Goal: Task Accomplishment & Management: Use online tool/utility

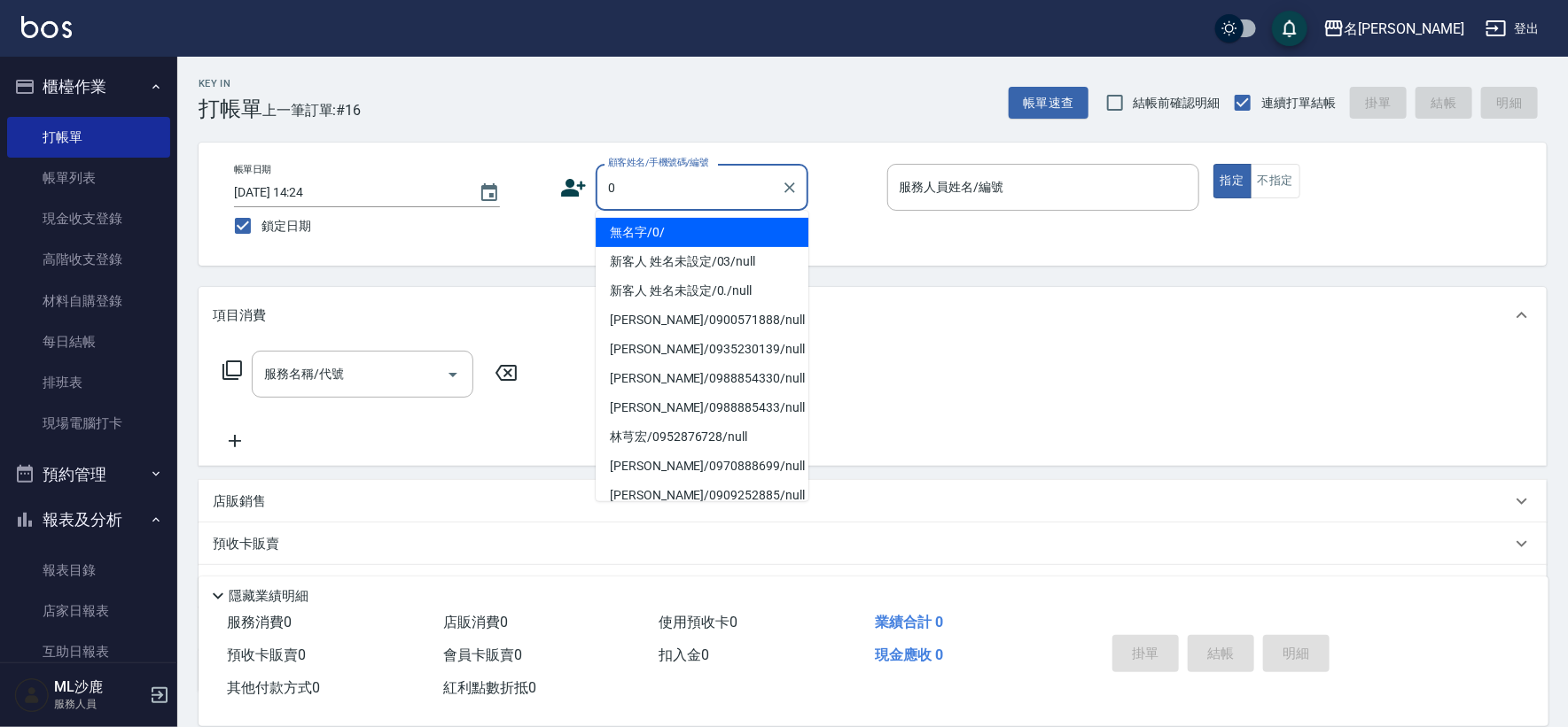
type input "無名字/0/"
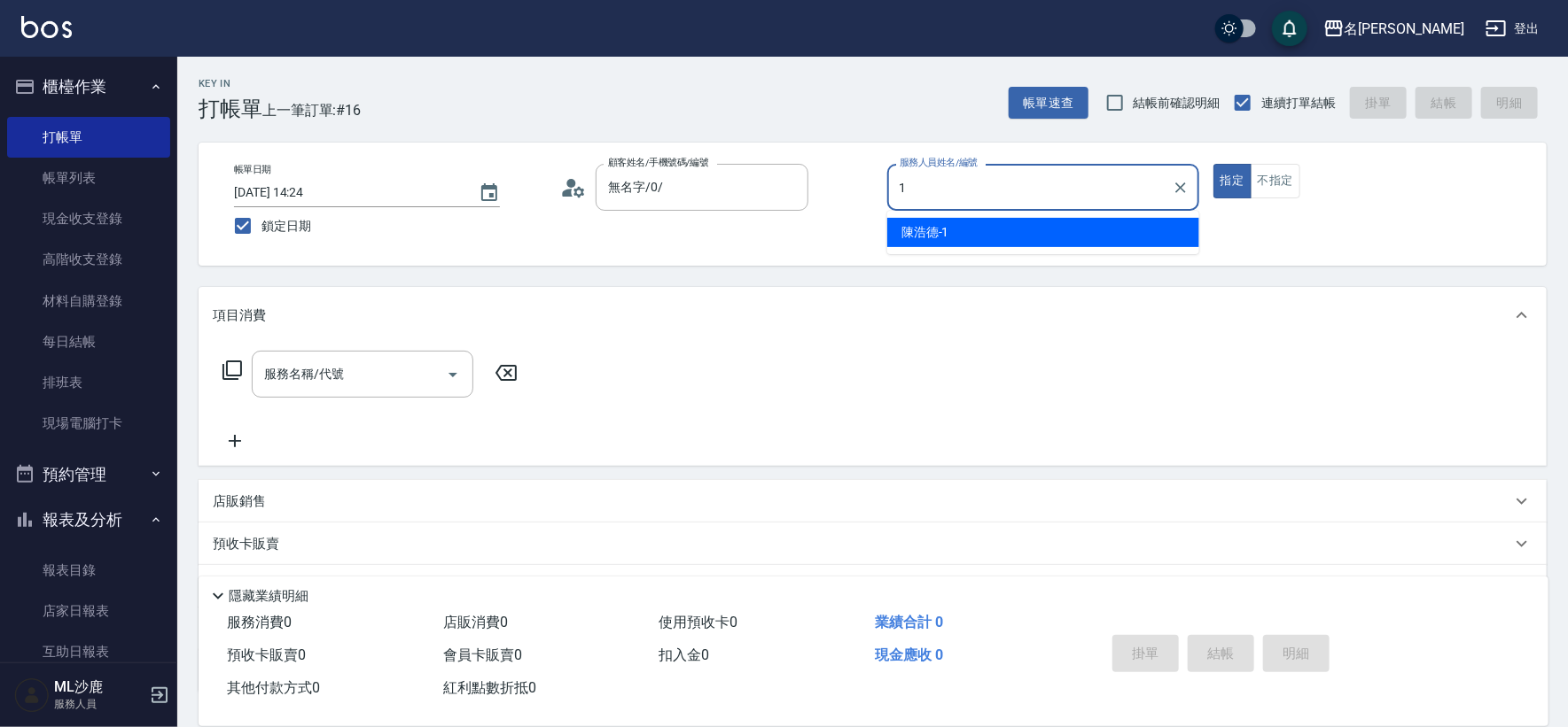
type input "[PERSON_NAME]1"
type button "true"
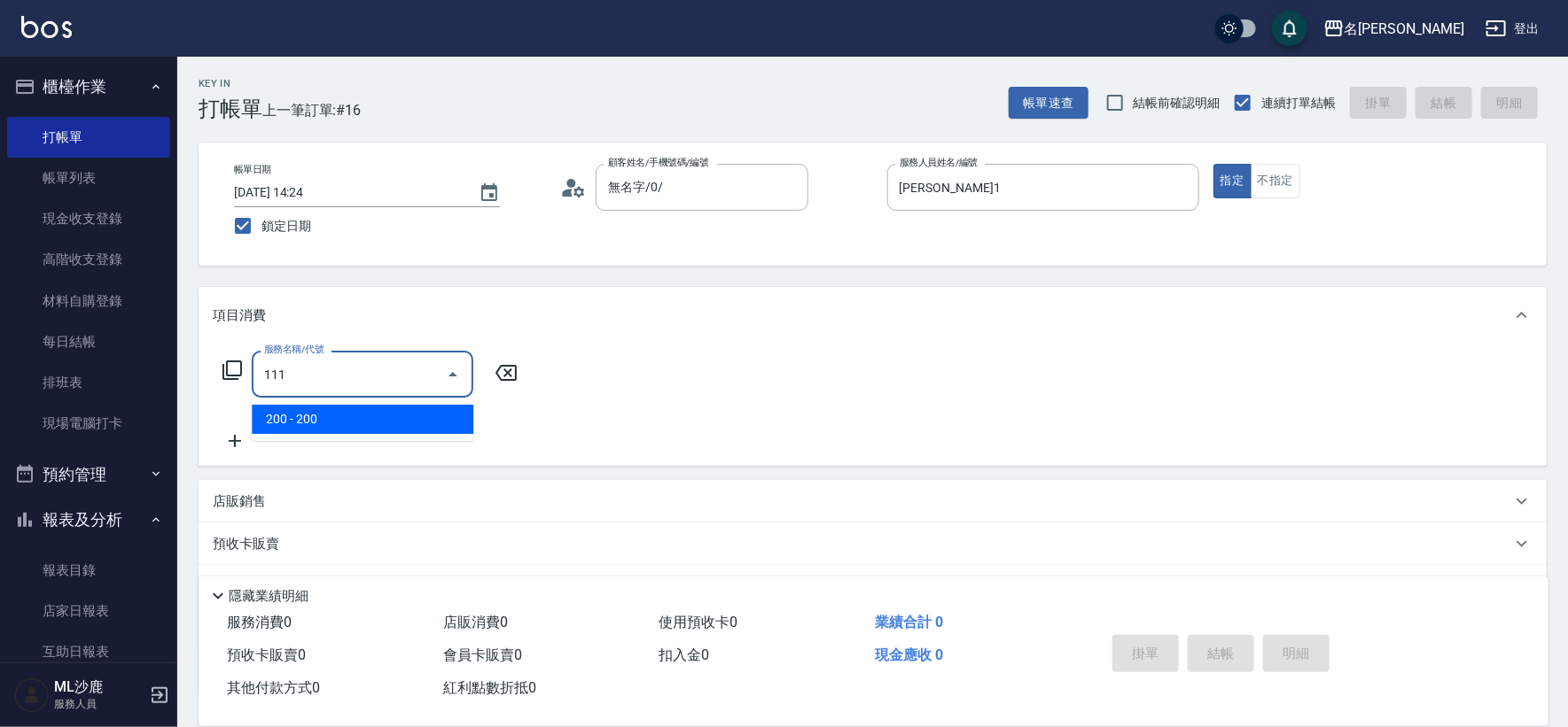
type input "200(111)"
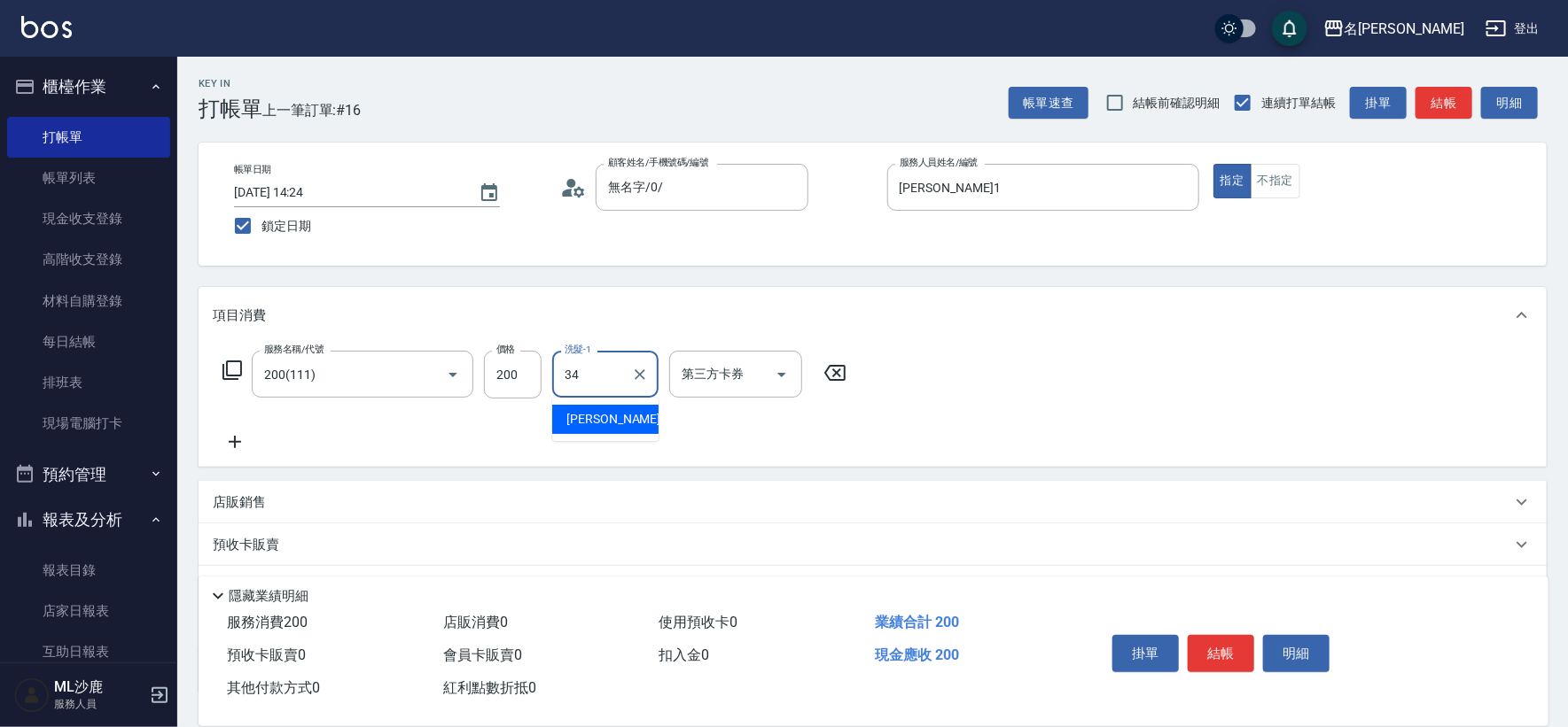
type input "[PERSON_NAME]-34"
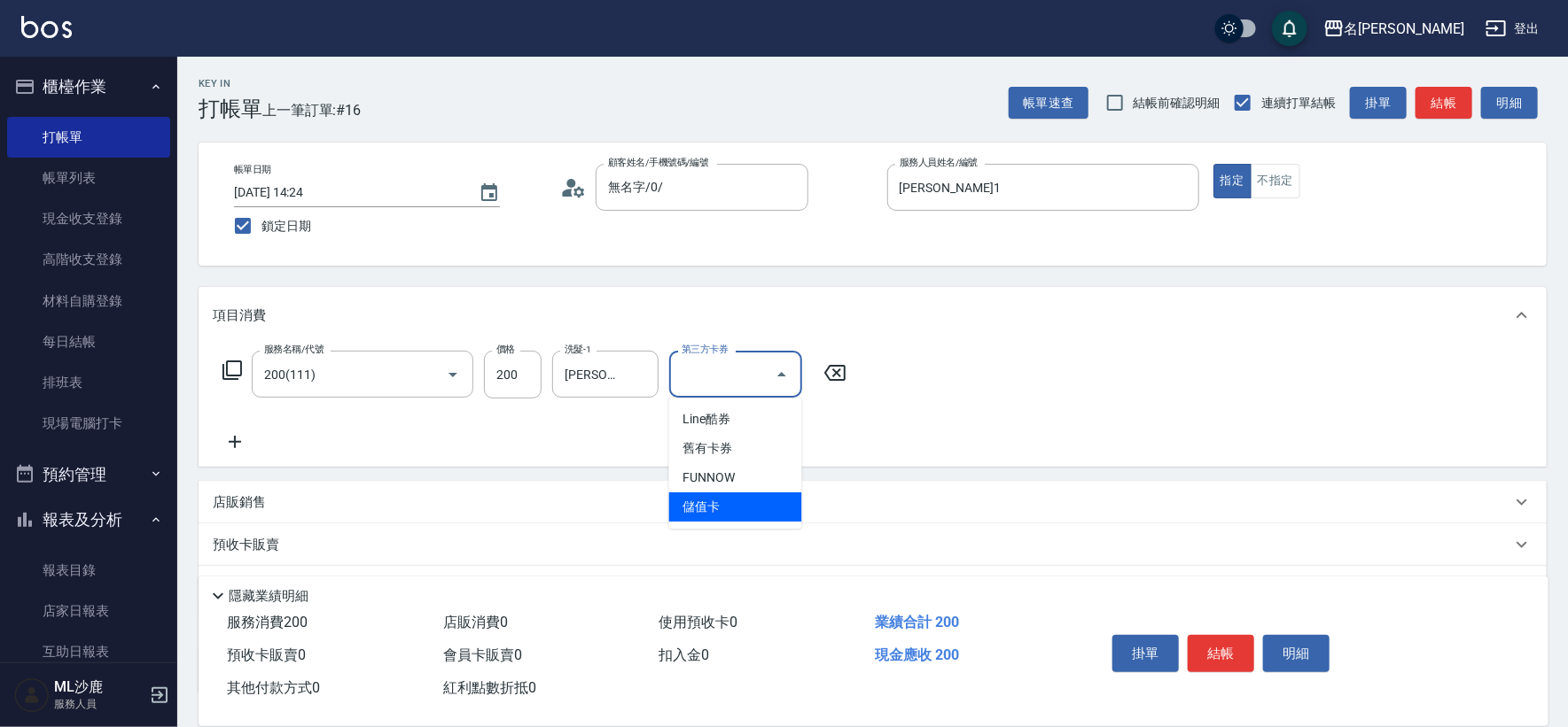
type input "儲值卡"
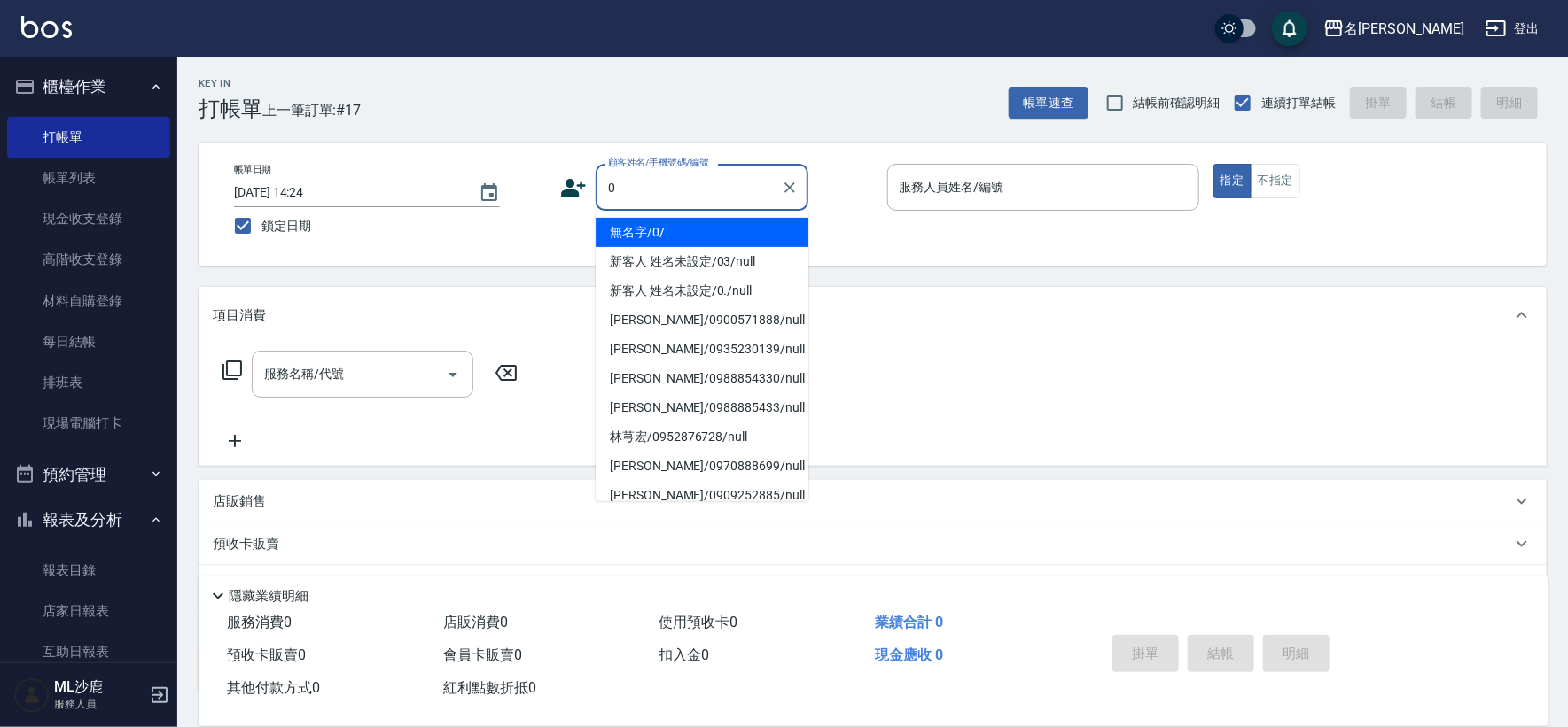
type input "無名字/0/"
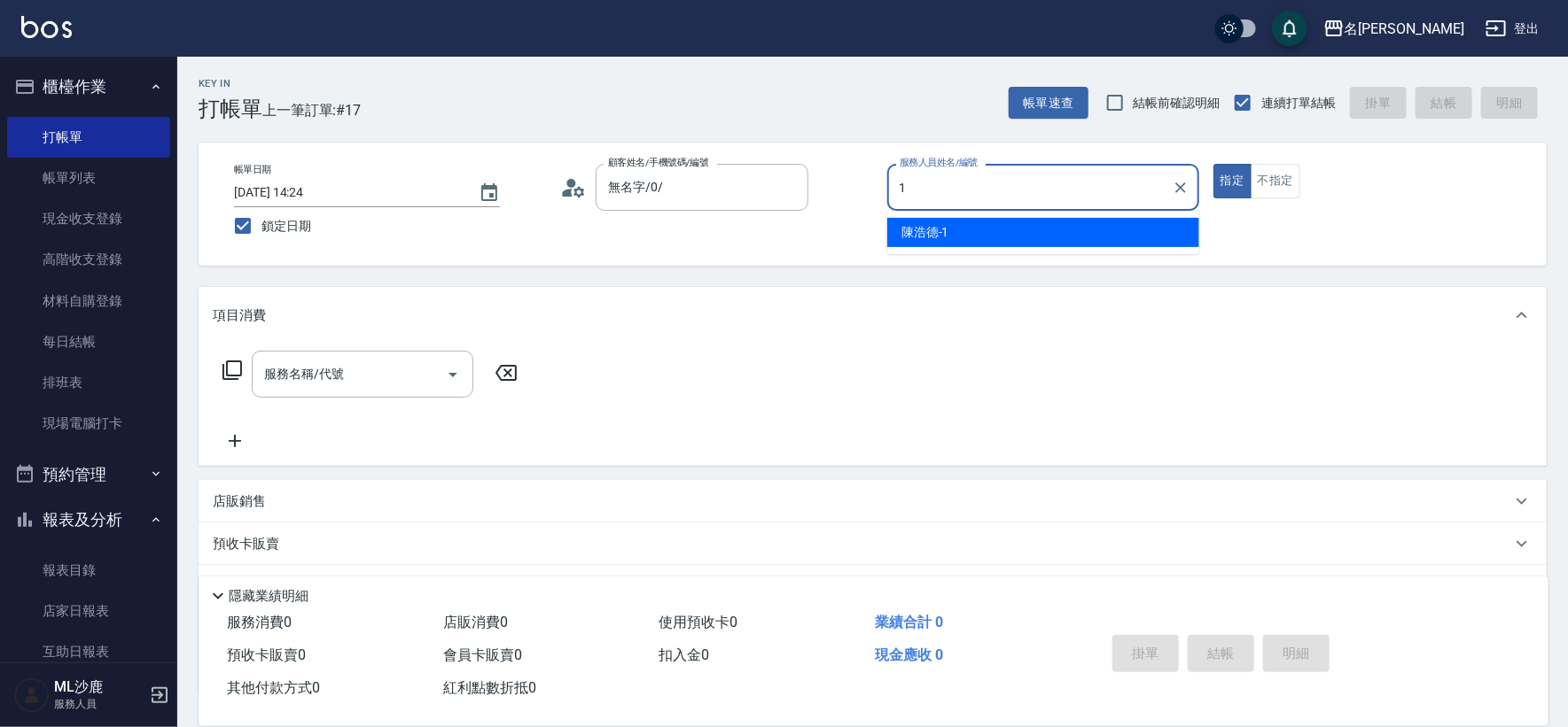
type input "[PERSON_NAME]1"
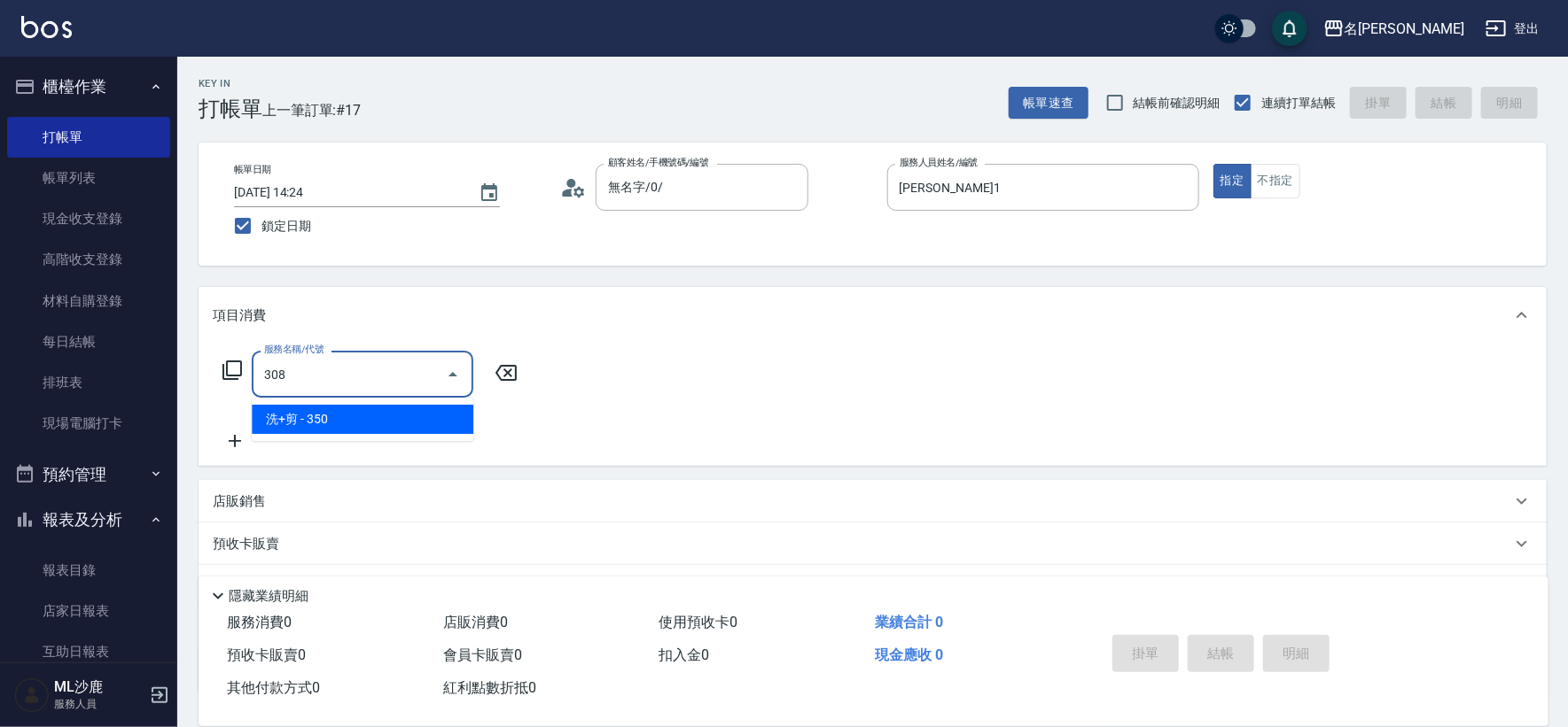
type input "洗+剪(308)"
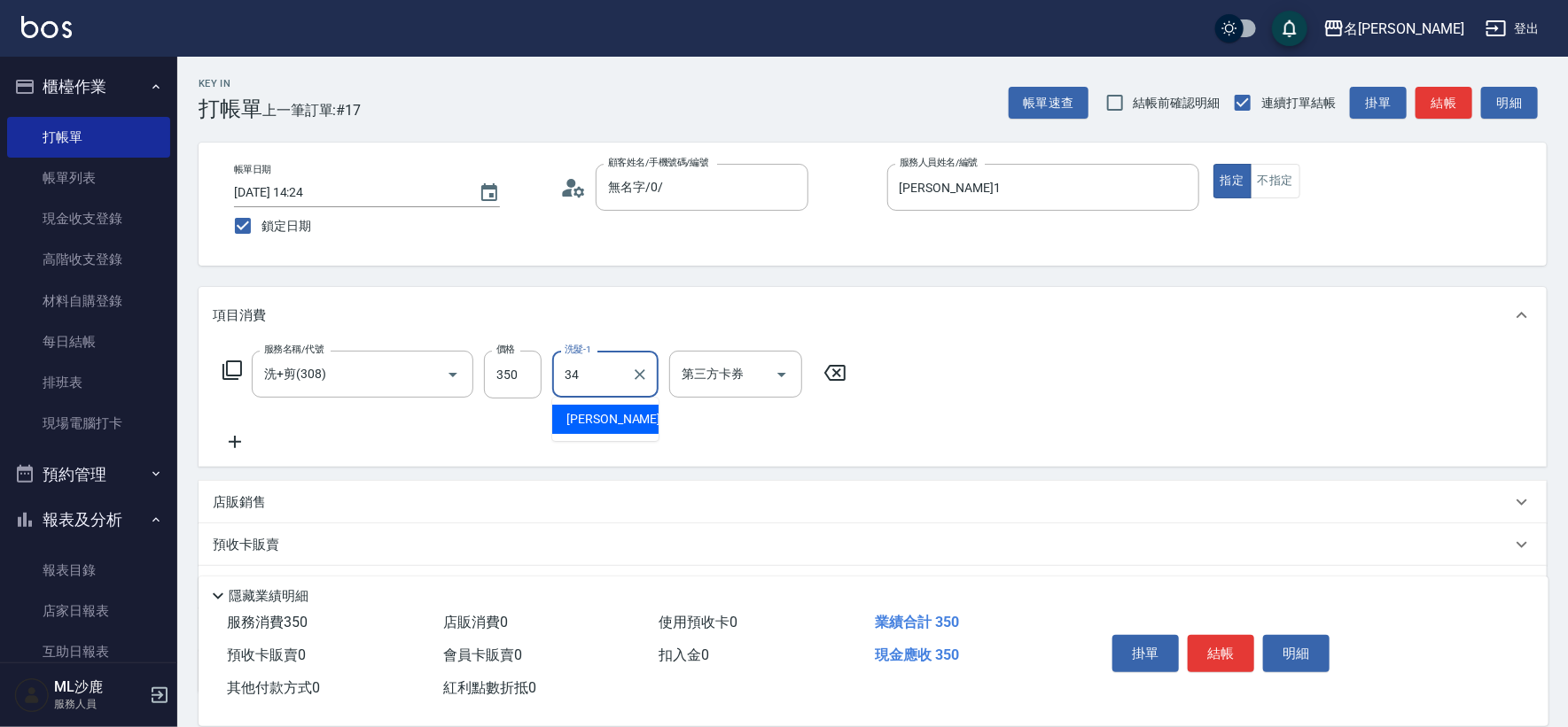
type input "[PERSON_NAME]-34"
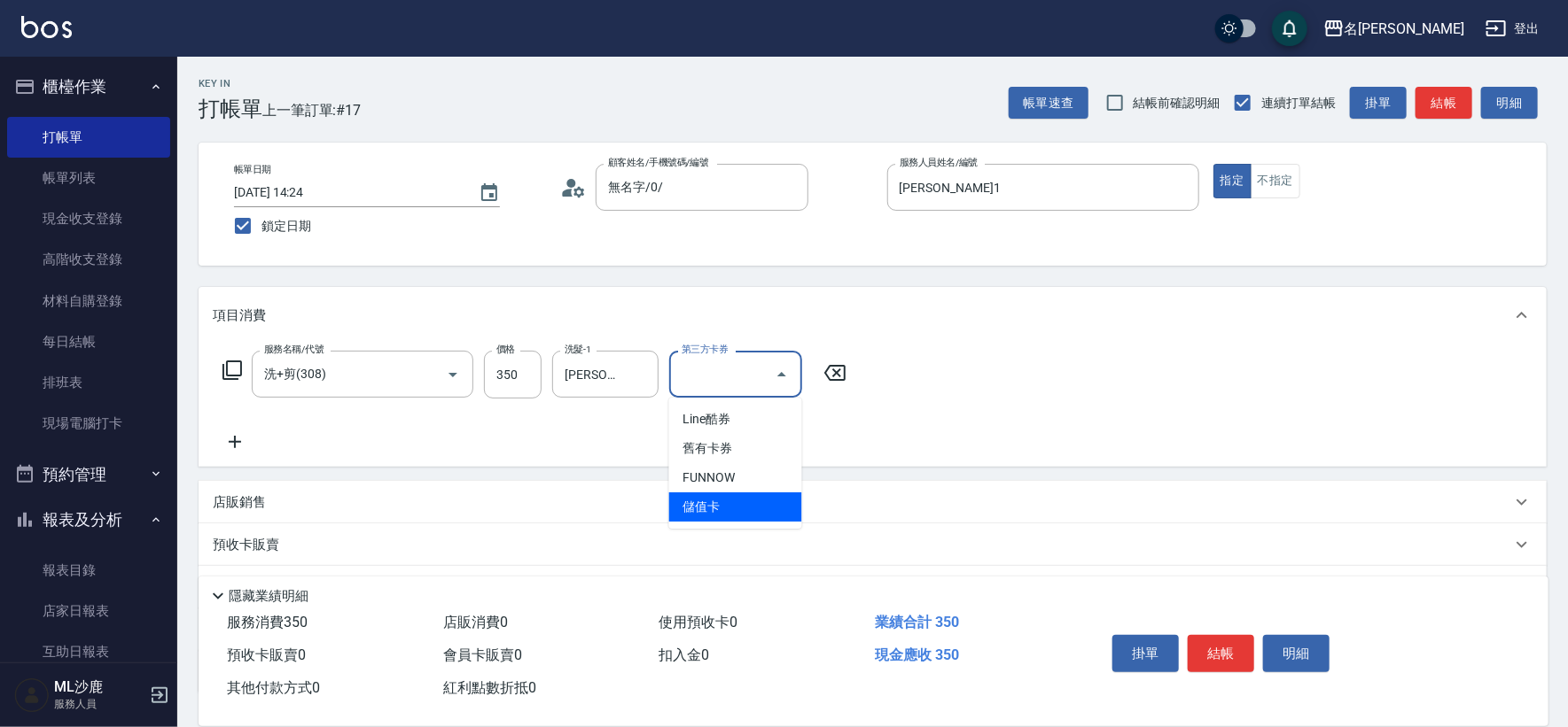
type input "儲值卡"
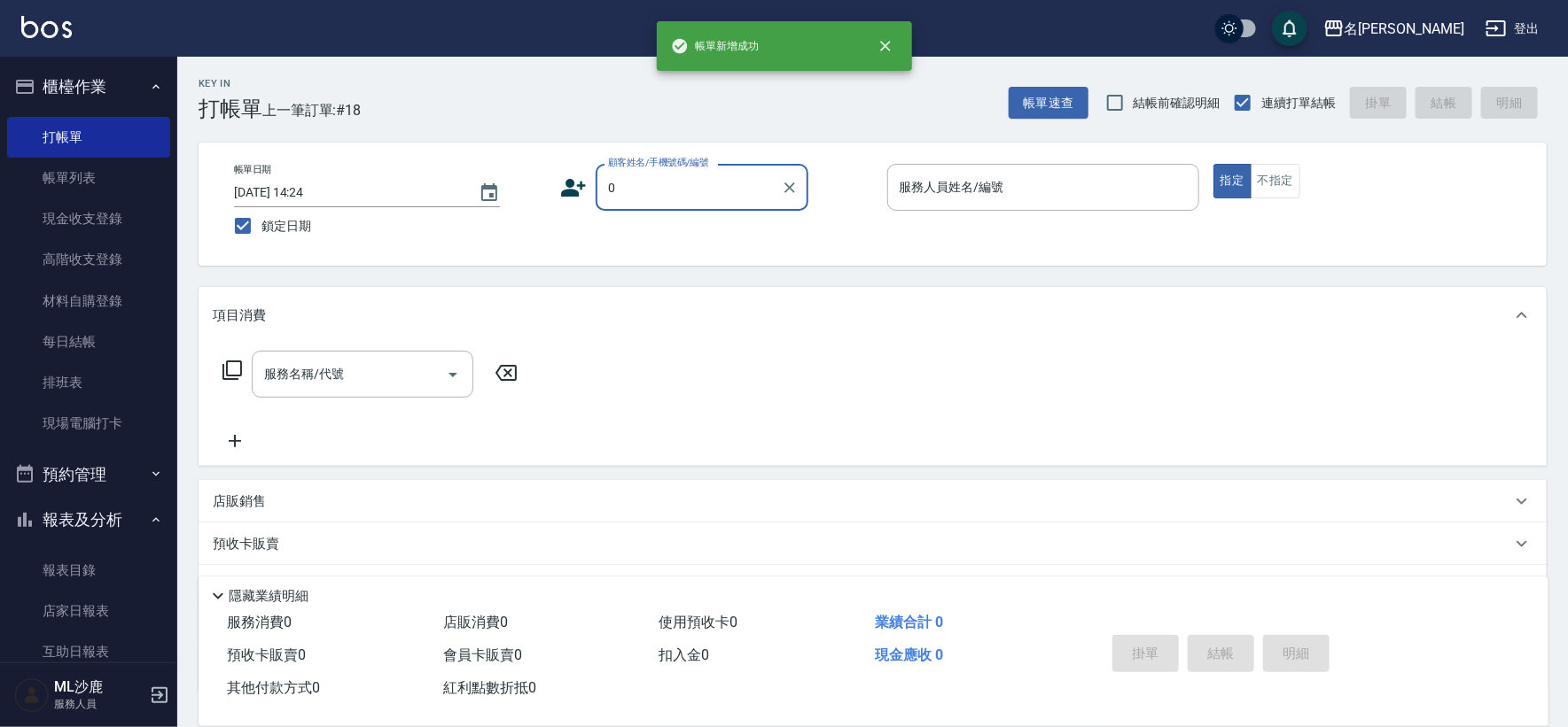
type input "無名字/0/"
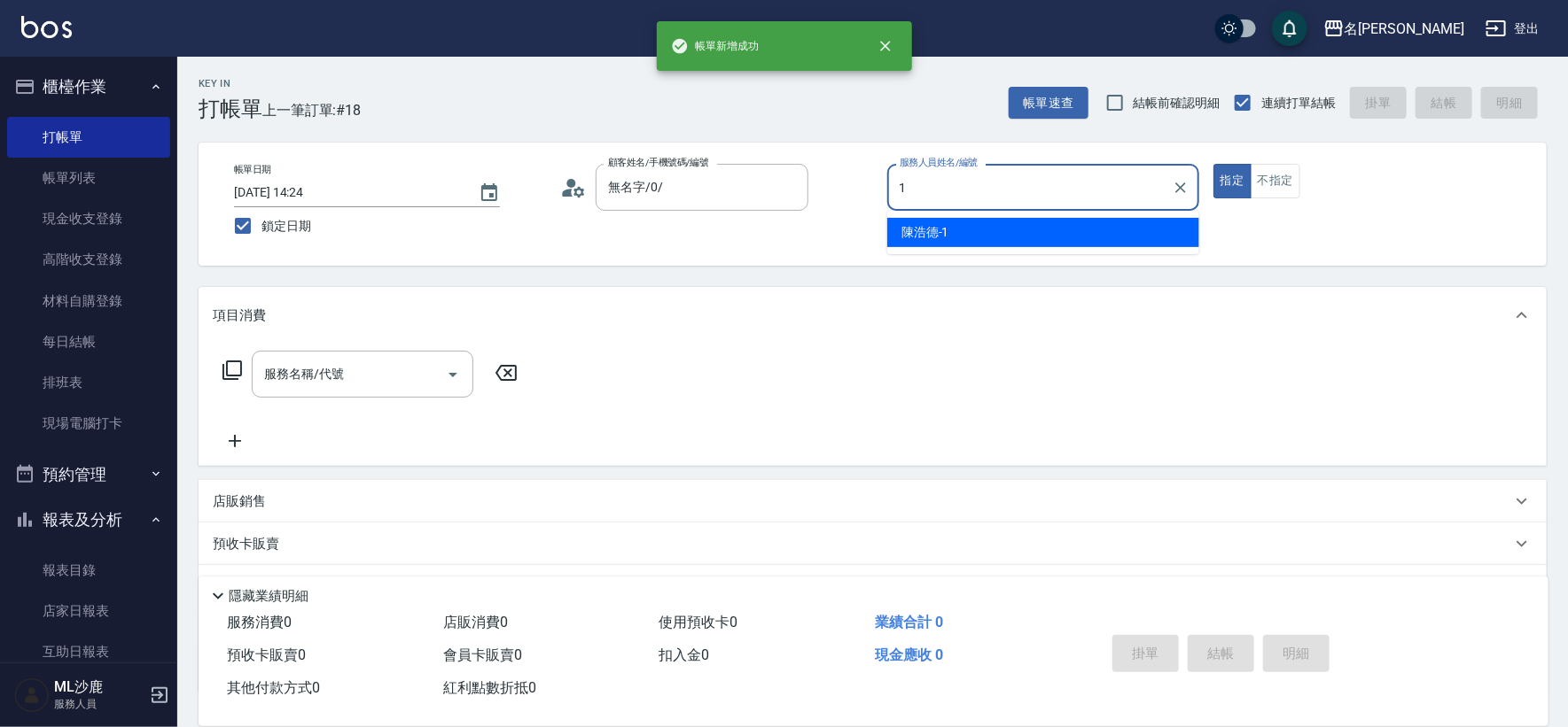
type input "[PERSON_NAME]1"
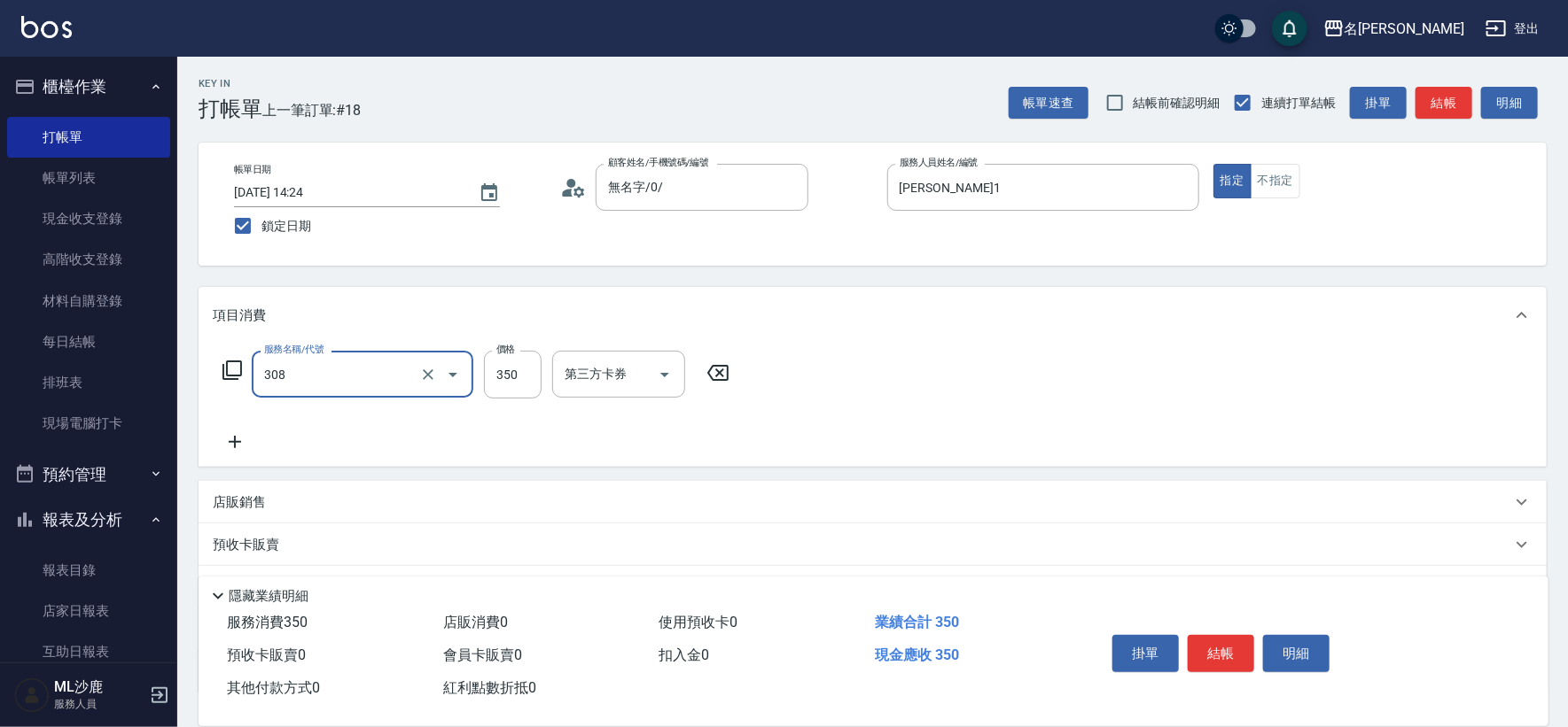
type input "洗+剪(308)"
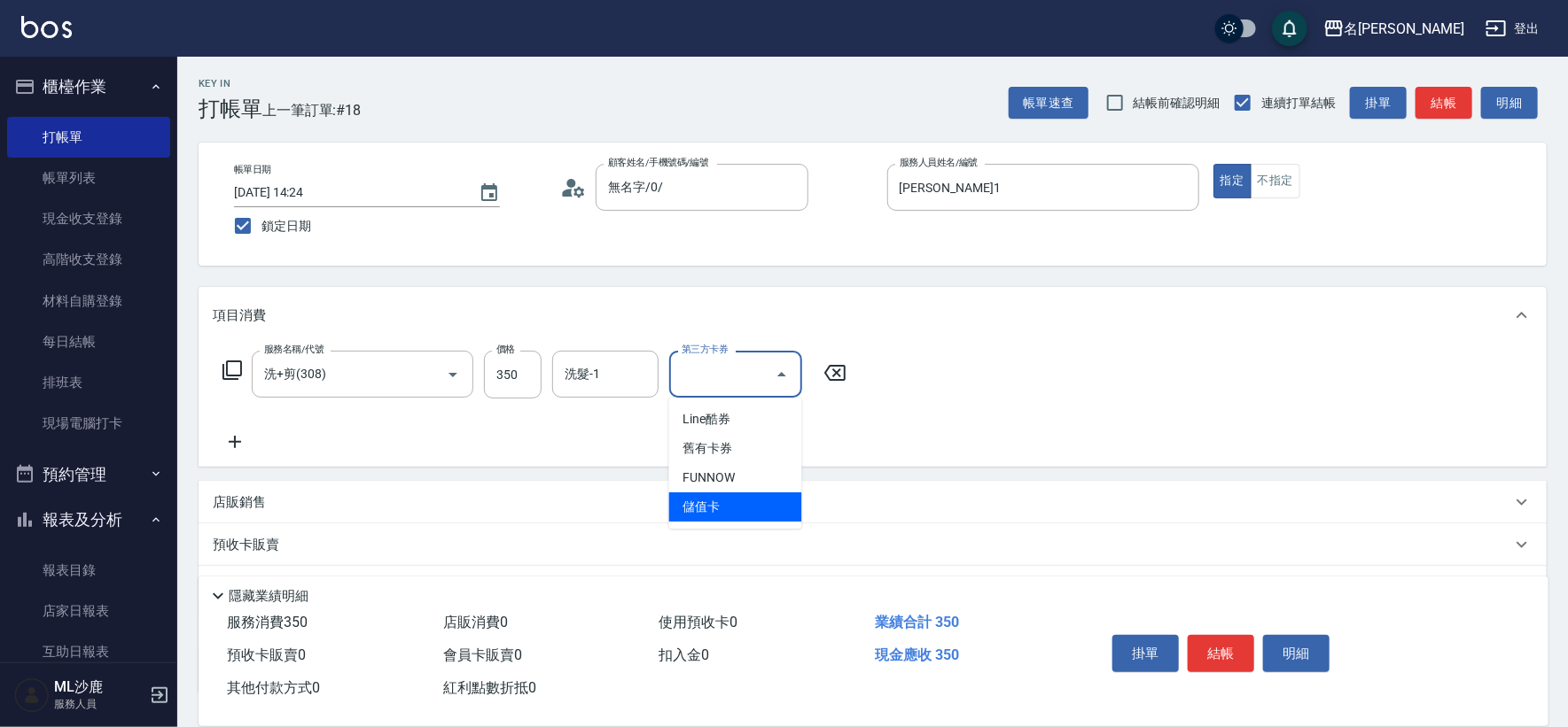
type input "儲值卡"
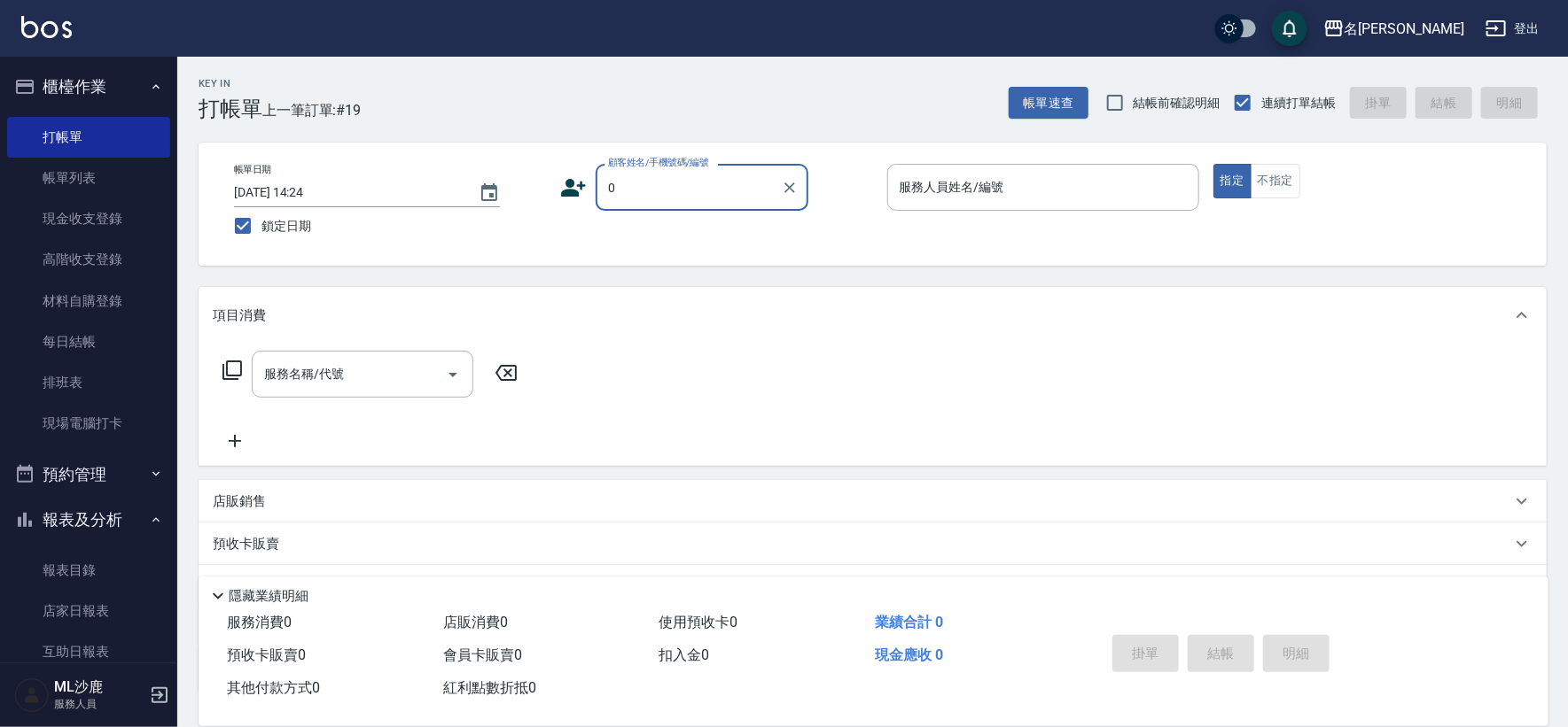
type input "無名字/0/"
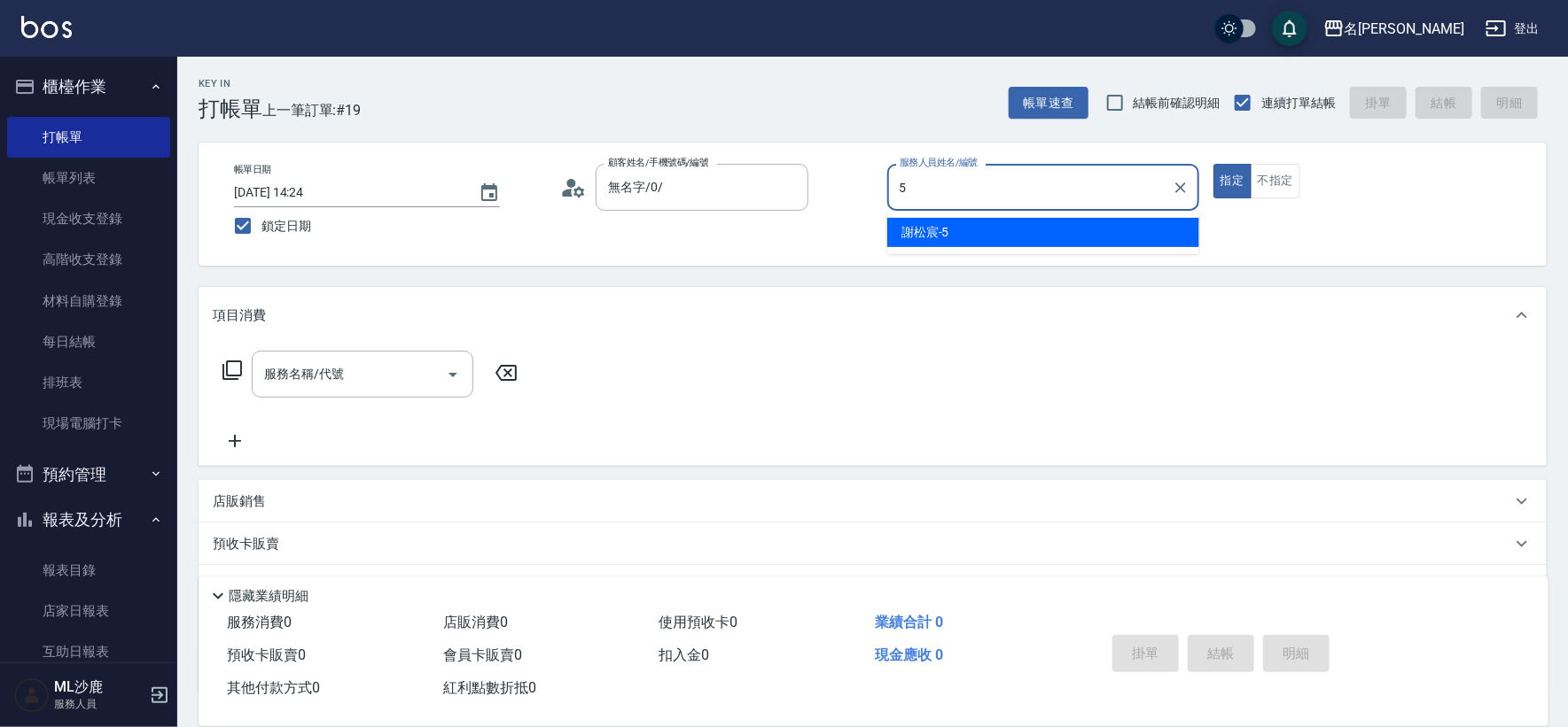
type input "[PERSON_NAME]-5"
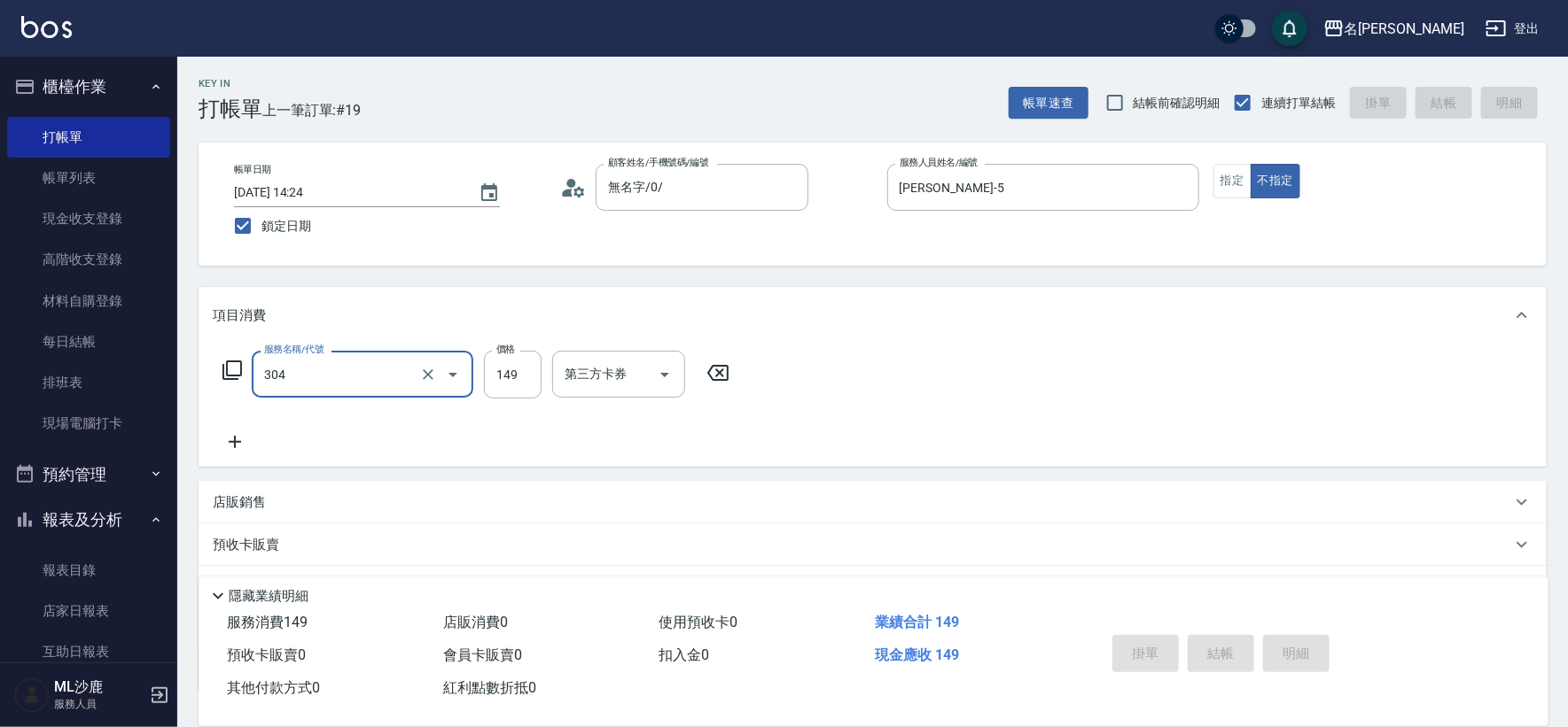
type input "304"
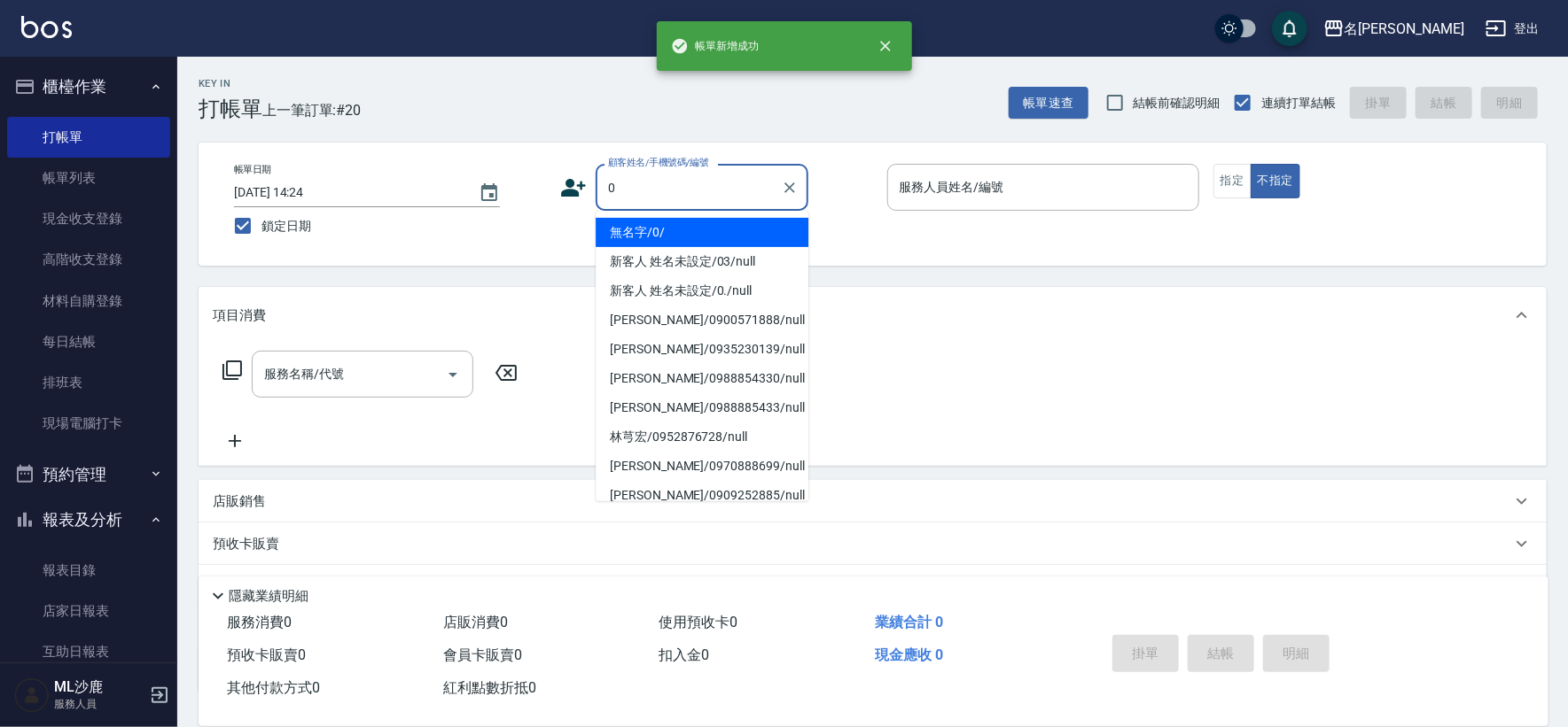
type input "無名字/0/"
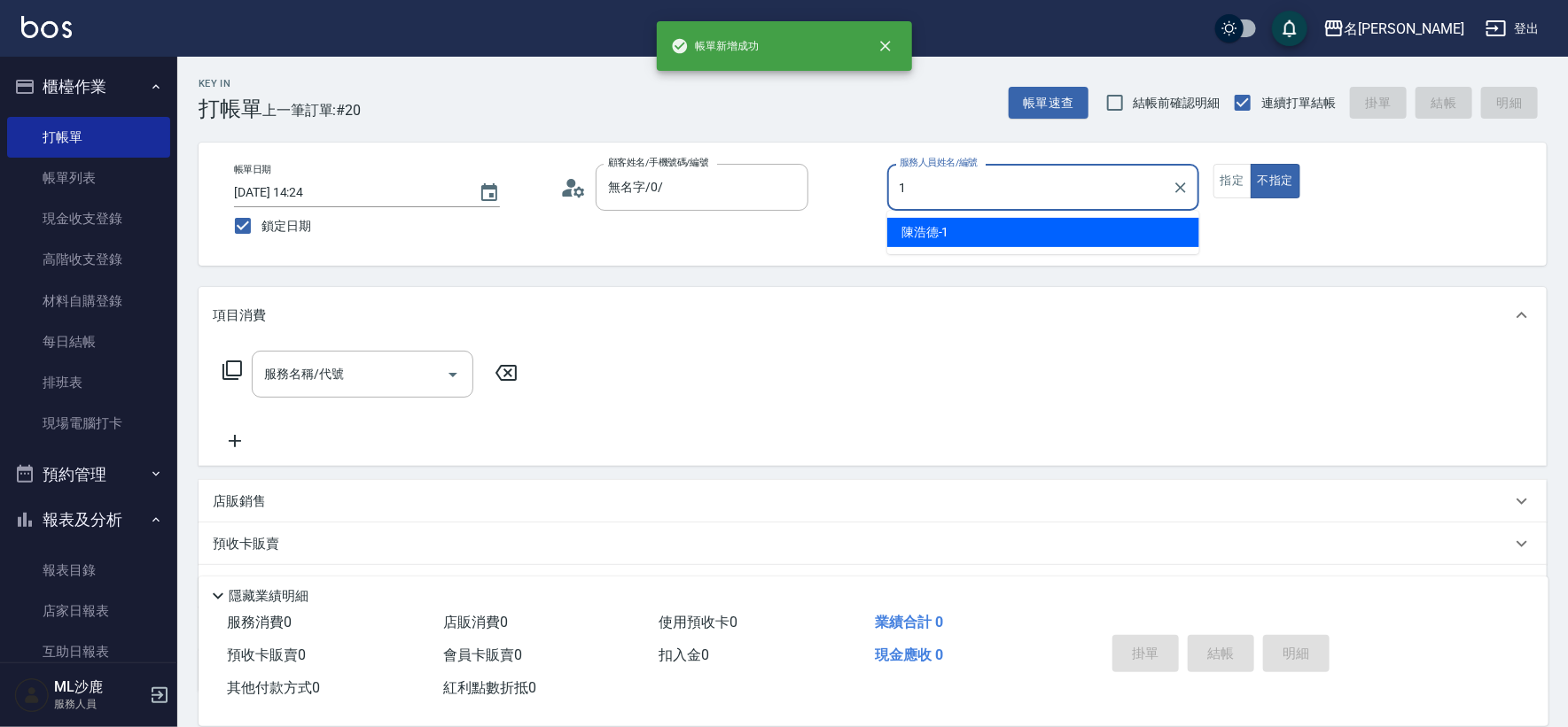
type input "[PERSON_NAME]1"
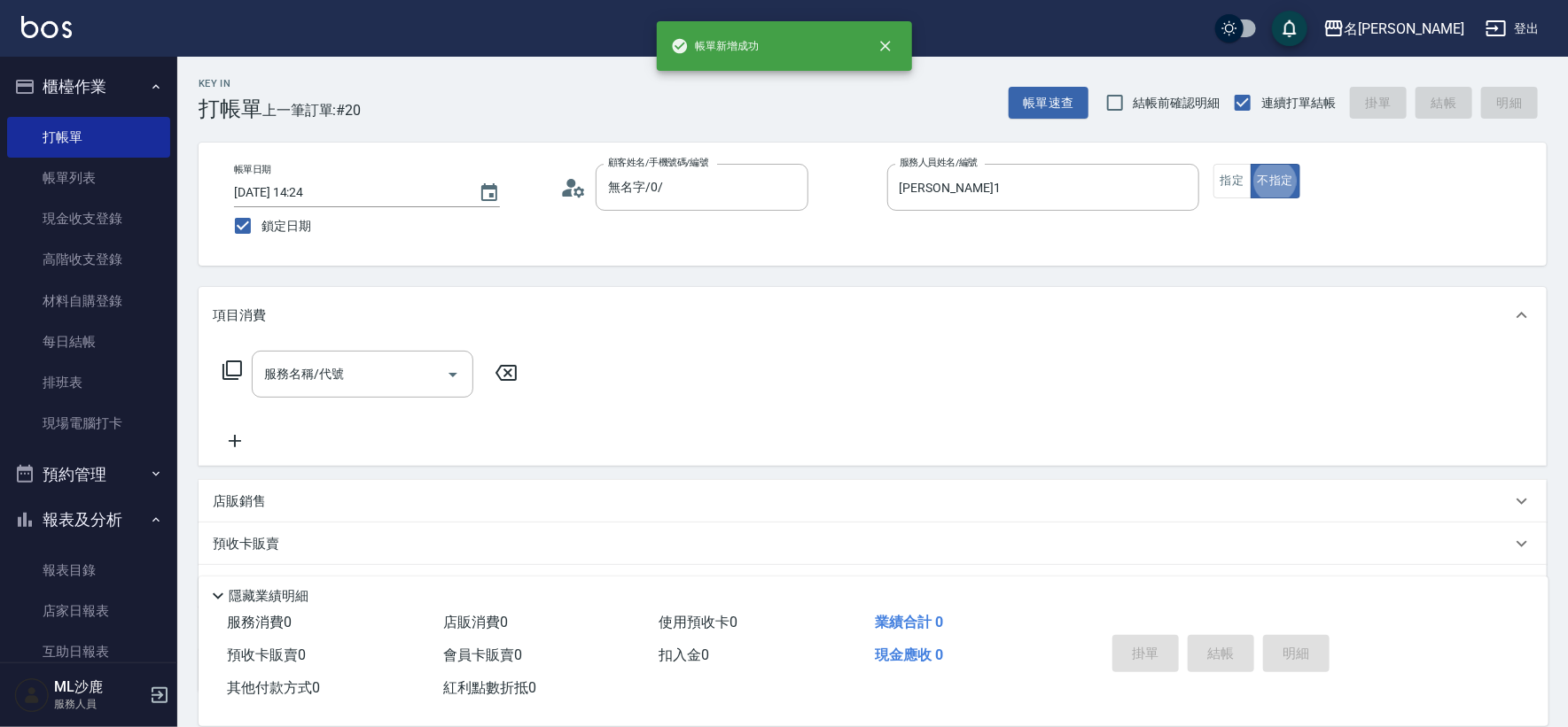
type button "false"
click at [947, 188] on input "[PERSON_NAME]1" at bounding box center [1030, 188] width 269 height 31
click at [948, 189] on input "[PERSON_NAME]1" at bounding box center [1030, 188] width 269 height 31
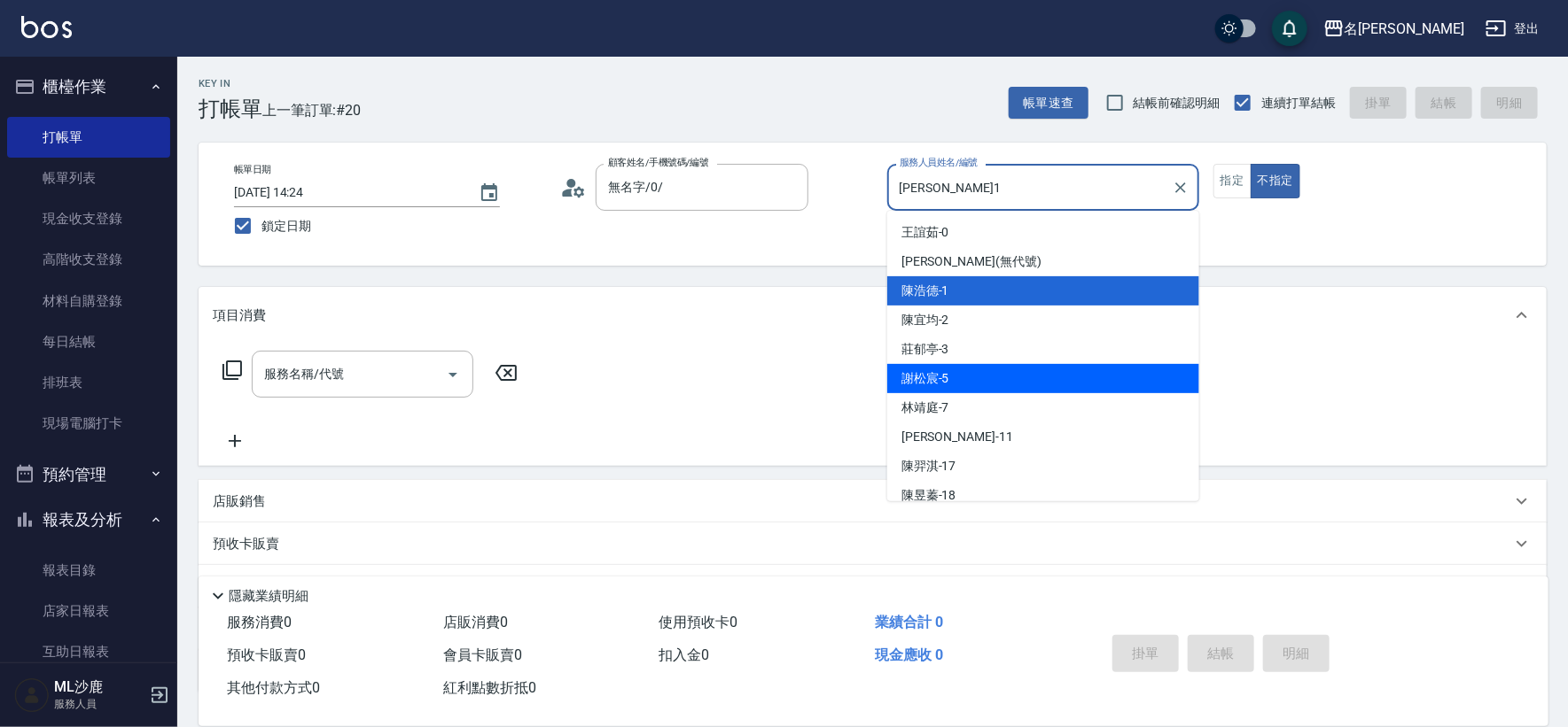
click at [956, 380] on div "[PERSON_NAME]-5" at bounding box center [1043, 379] width 312 height 30
type input "[PERSON_NAME]-5"
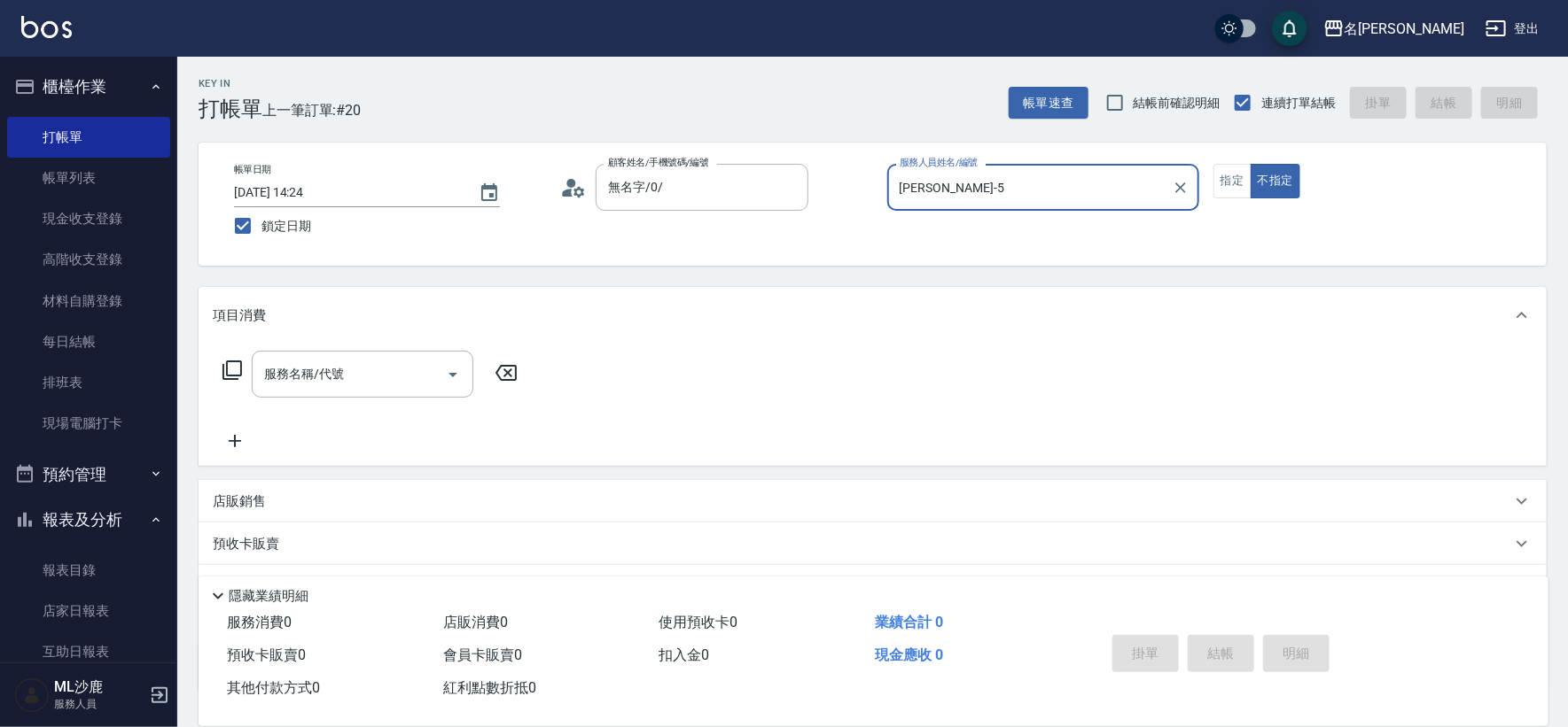
click at [1251, 164] on button "不指定" at bounding box center [1275, 181] width 49 height 34
click at [311, 358] on div "服務名稱/代號 服務名稱/代號" at bounding box center [362, 374] width 222 height 47
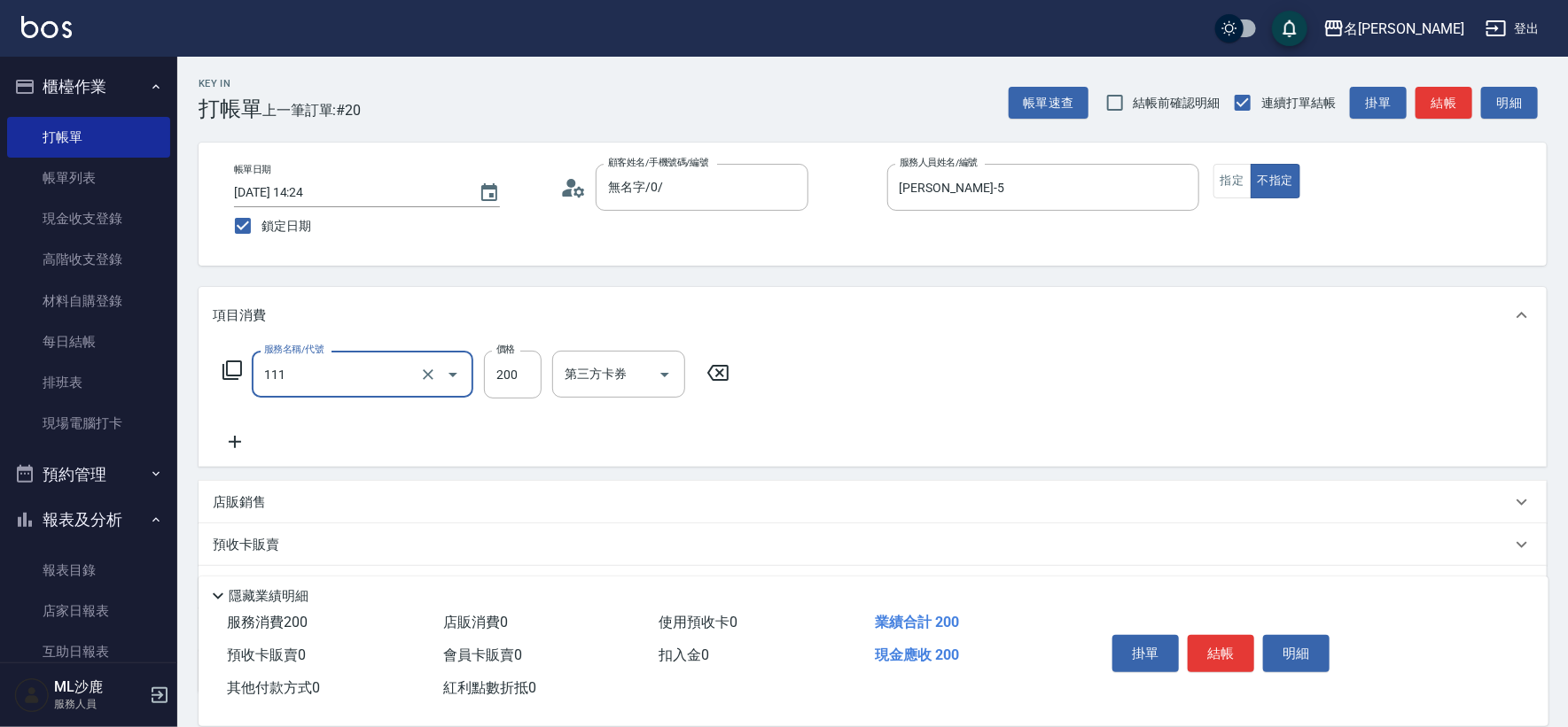
type input "200(111)"
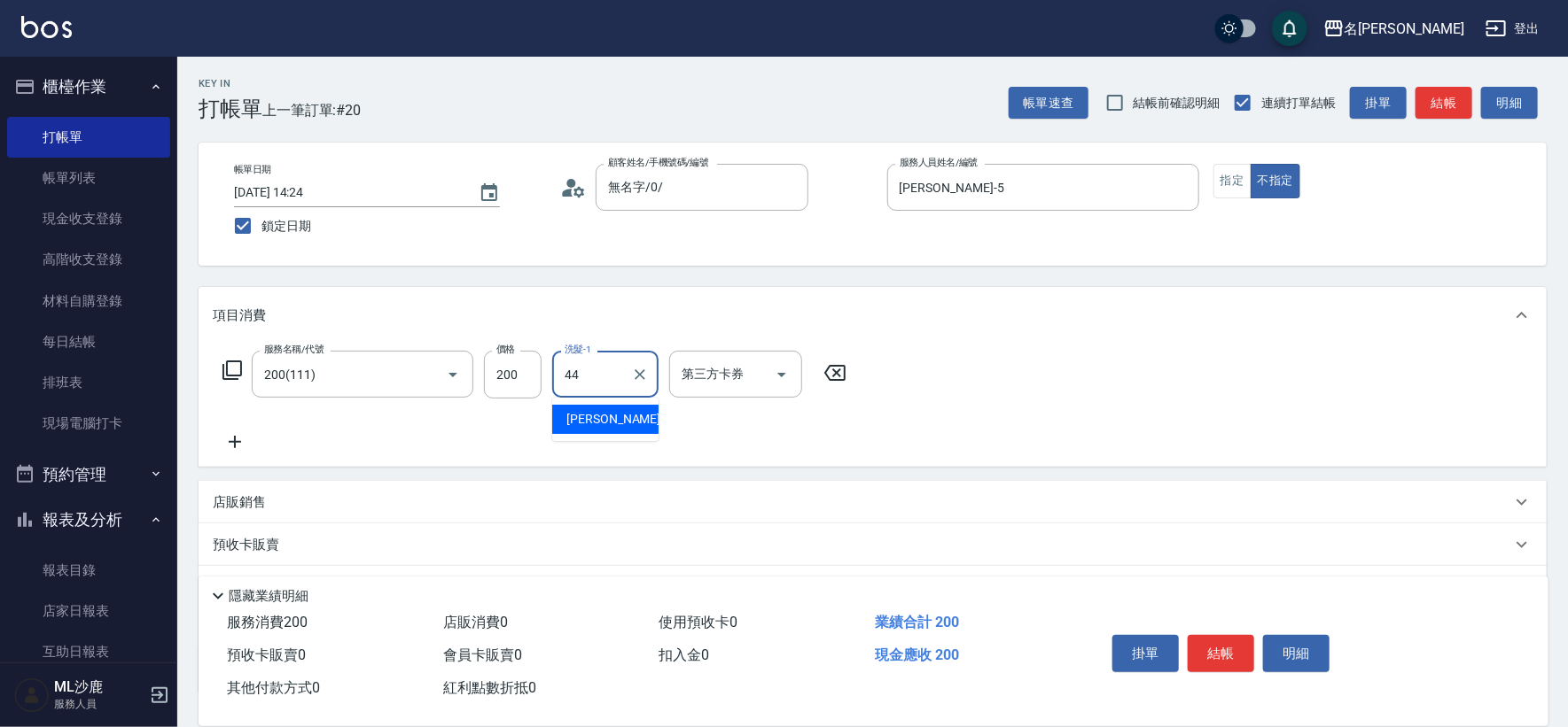
type input "[PERSON_NAME]-44"
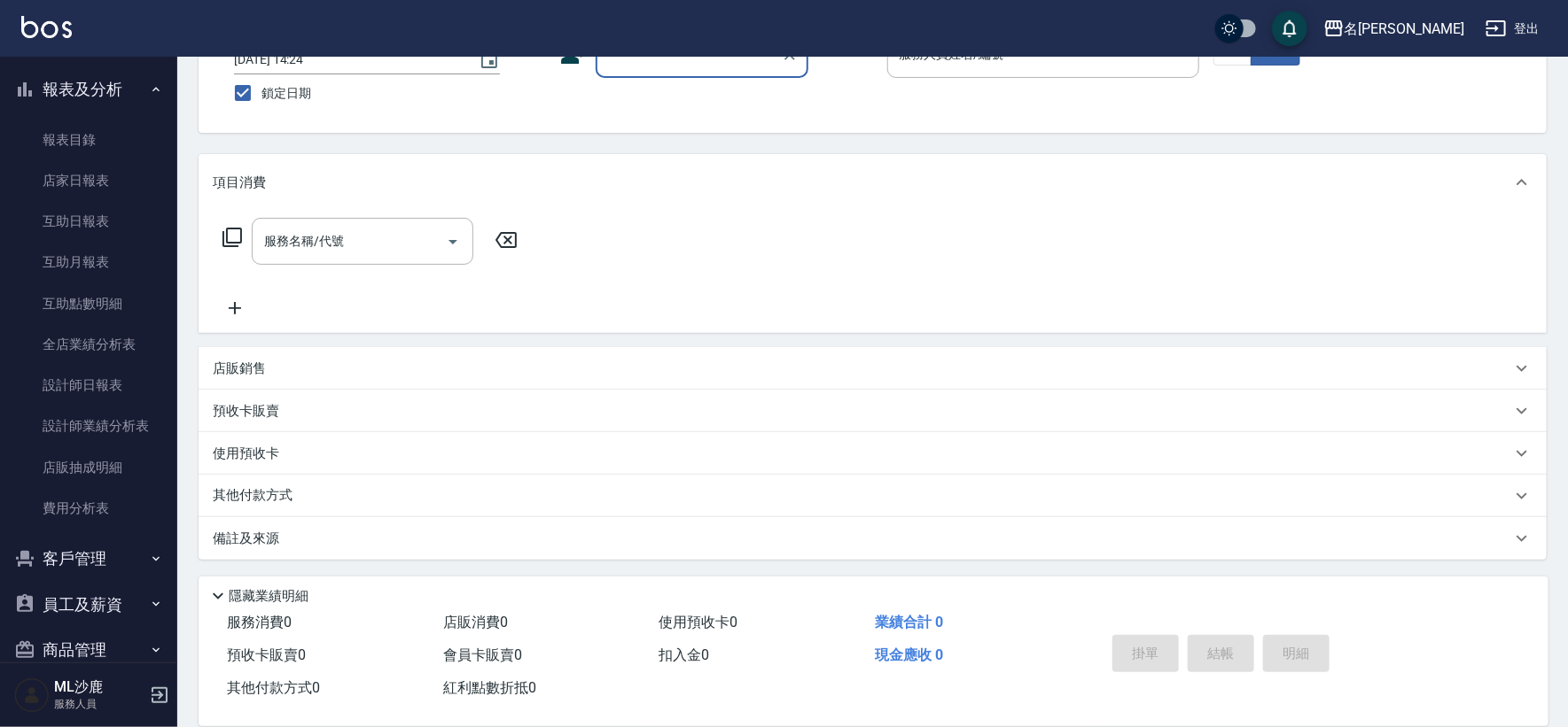
scroll to position [461, 0]
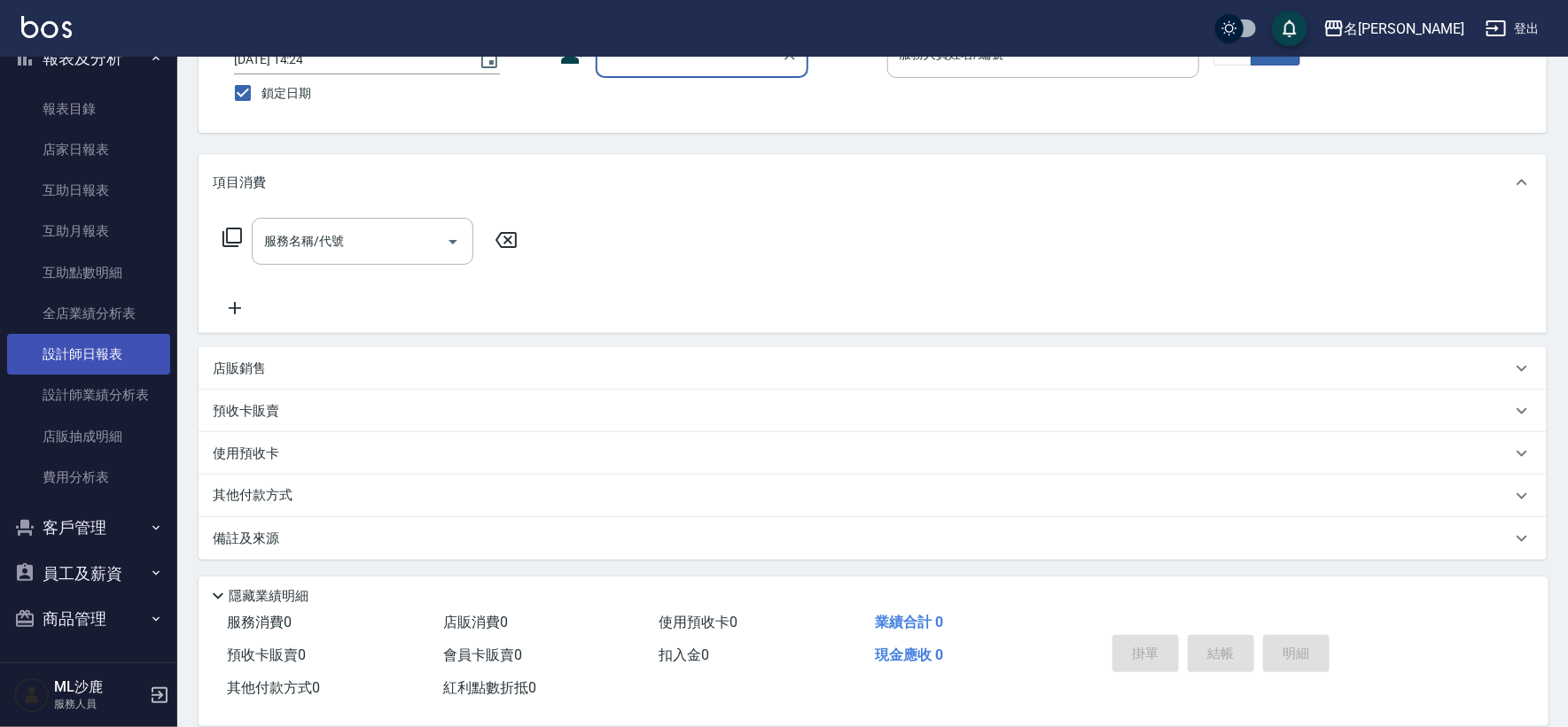
click at [101, 350] on link "設計師日報表" at bounding box center [89, 354] width 163 height 40
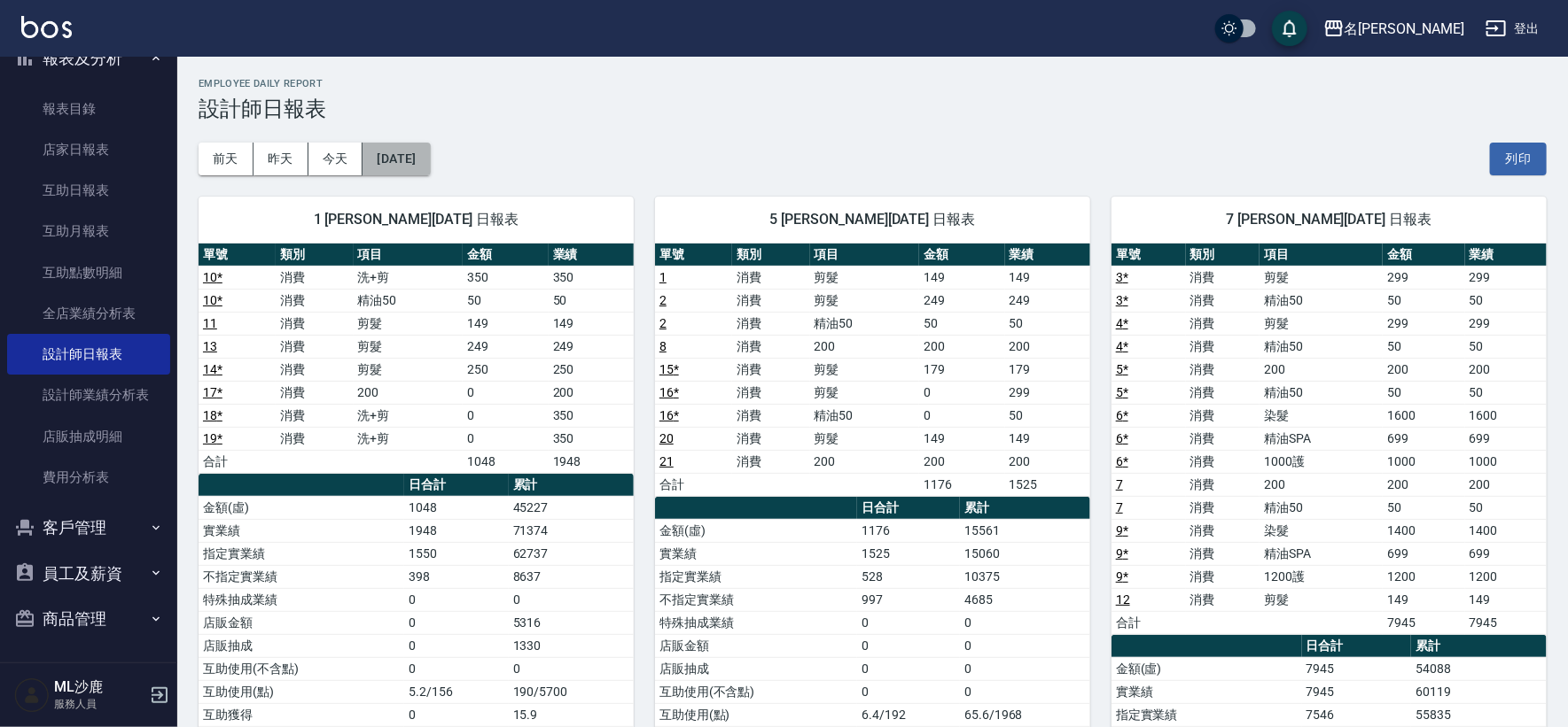
click at [424, 161] on button "[DATE]" at bounding box center [396, 159] width 67 height 33
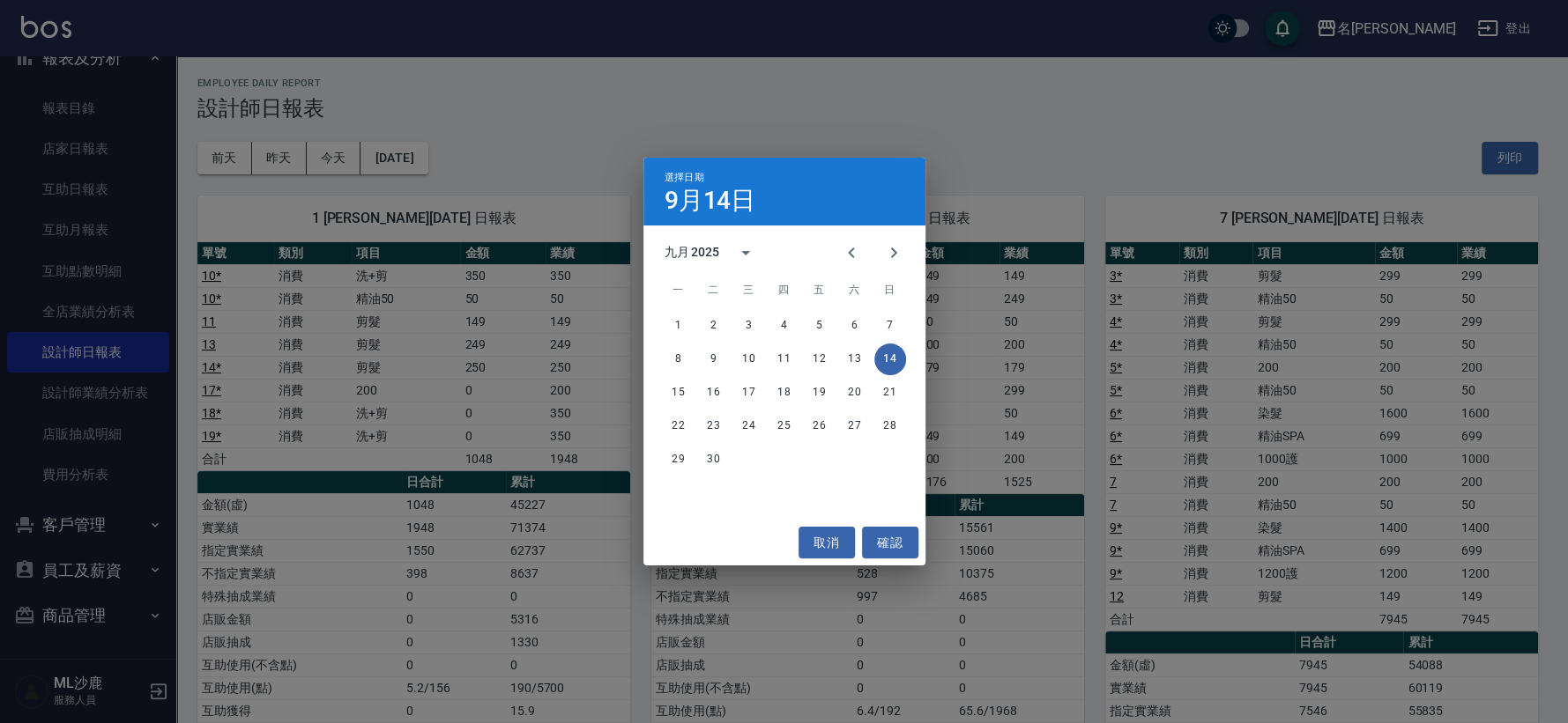
drag, startPoint x: 787, startPoint y: 156, endPoint x: 770, endPoint y: 153, distance: 17.3
click at [787, 155] on div "選擇日期 [DATE] 九月 2025 一 二 三 四 五 六 日 1 2 3 4 5 6 7 8 9 10 11 12 13 14 15 16 17 18 …" at bounding box center [784, 362] width 1568 height 723
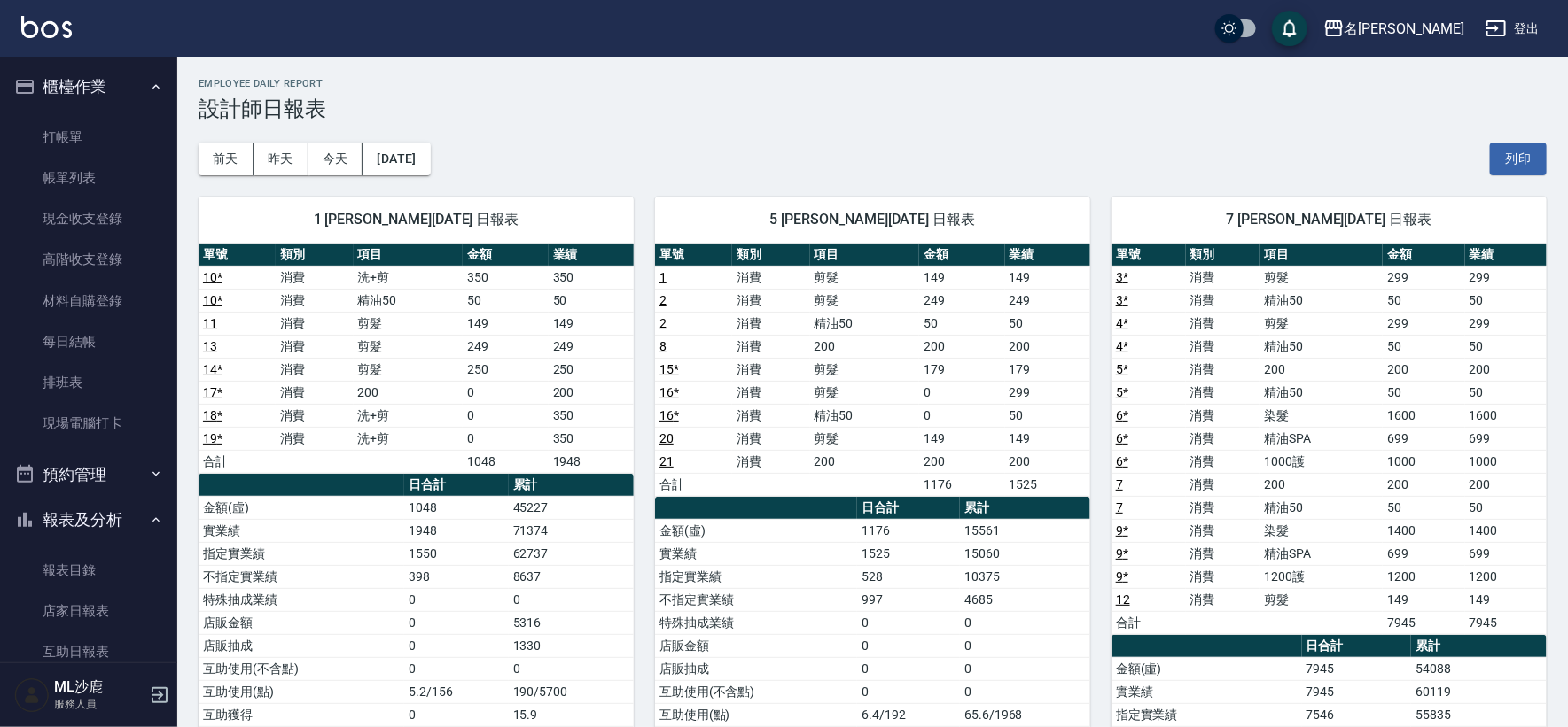
click at [96, 109] on ul "打帳單 帳單列表 現金收支登錄 高階收支登錄 材料自購登錄 每日結帳 排班表 現場電腦打卡" at bounding box center [89, 280] width 163 height 342
click at [98, 125] on link "打帳單" at bounding box center [89, 136] width 163 height 40
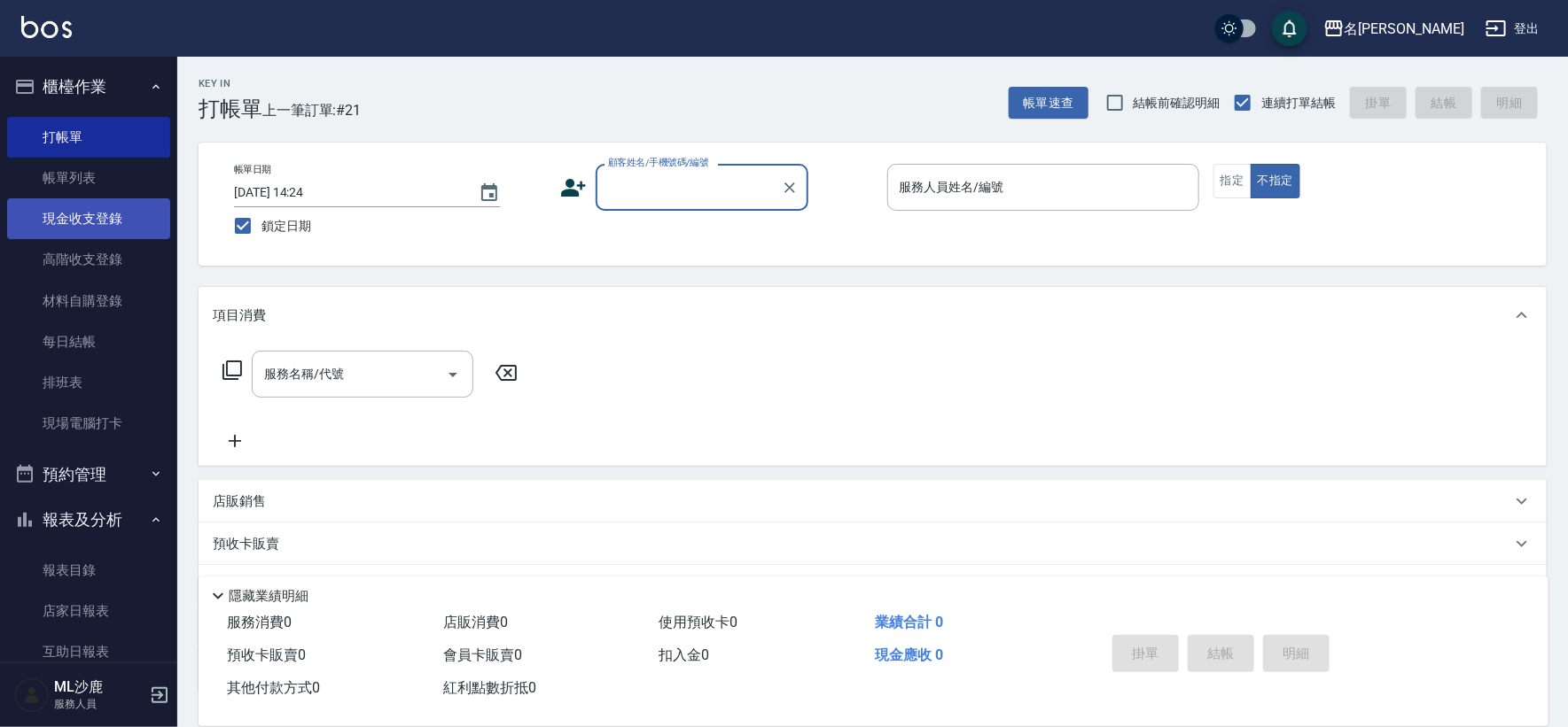
click at [58, 215] on link "現金收支登錄" at bounding box center [89, 218] width 163 height 40
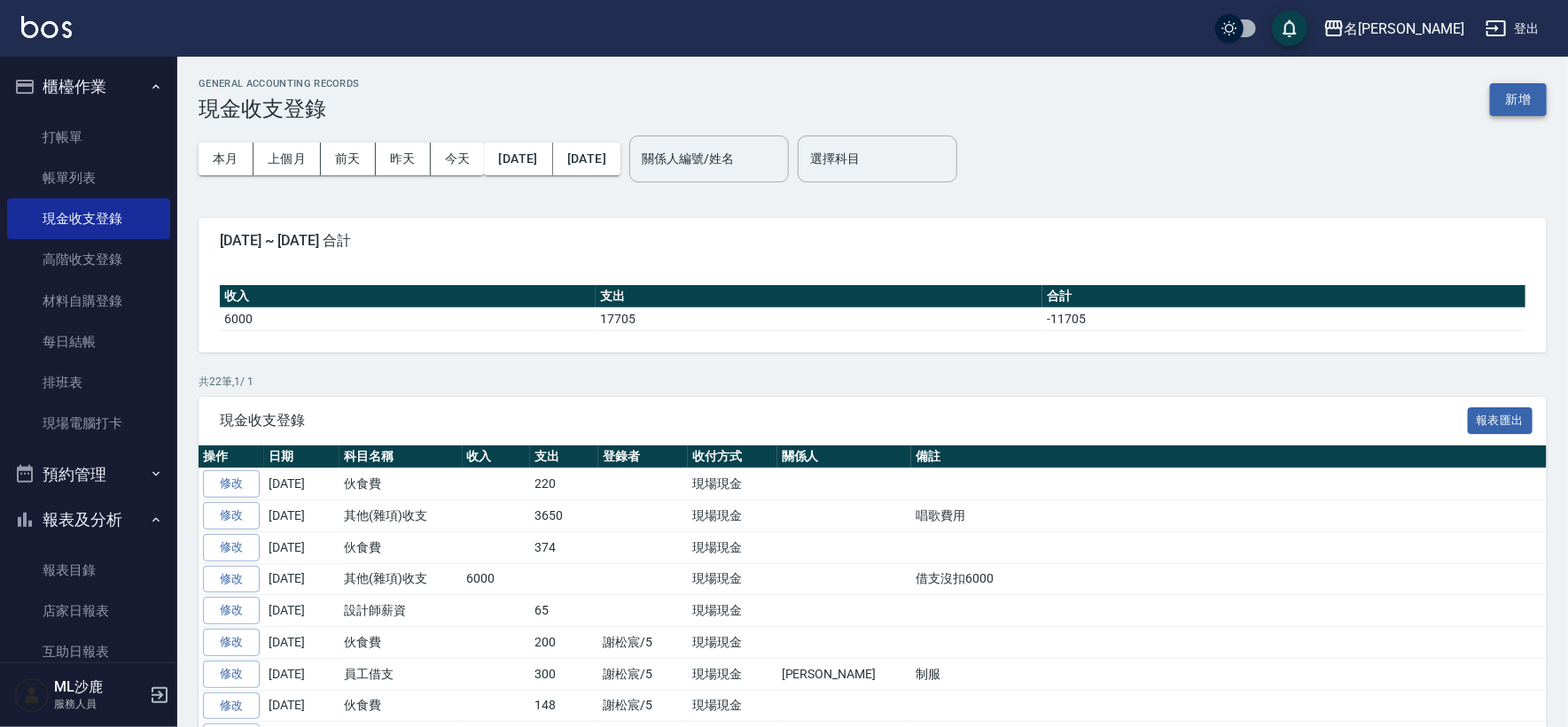
click at [1511, 98] on button "新增" at bounding box center [1518, 100] width 57 height 33
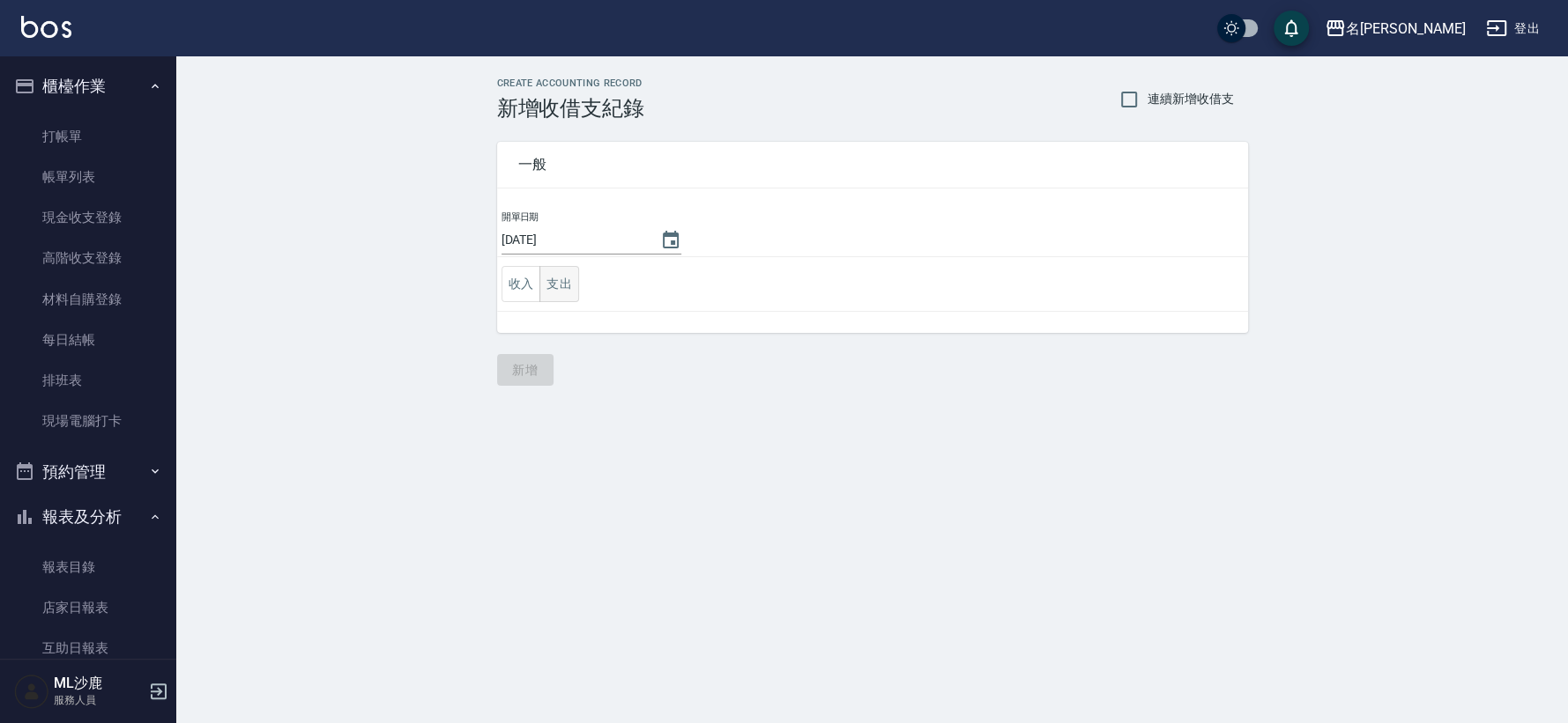
click at [568, 296] on button "支出" at bounding box center [559, 284] width 39 height 36
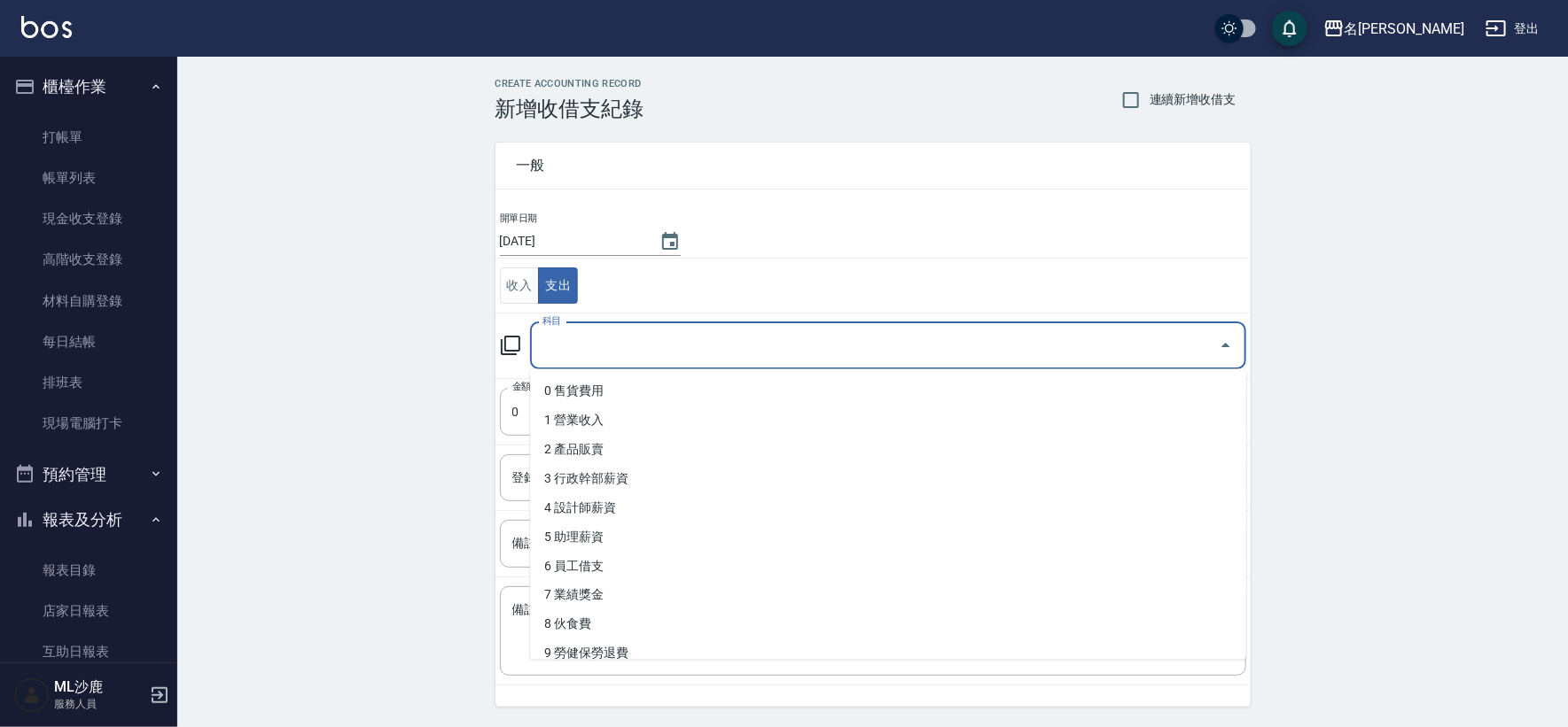
click at [577, 353] on input "科目" at bounding box center [875, 346] width 674 height 31
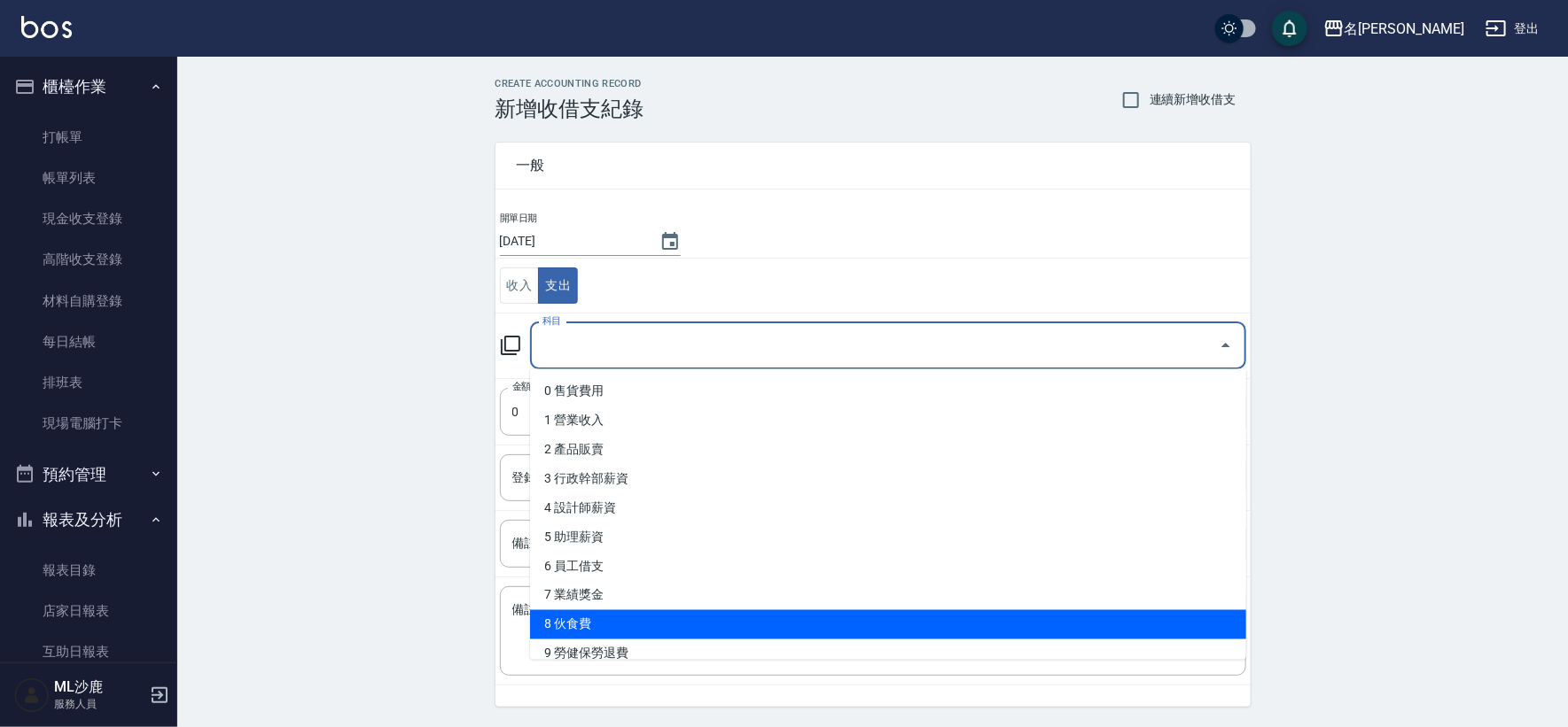
click at [581, 616] on li "8 伙食費" at bounding box center [888, 625] width 717 height 30
type input "8 伙食費"
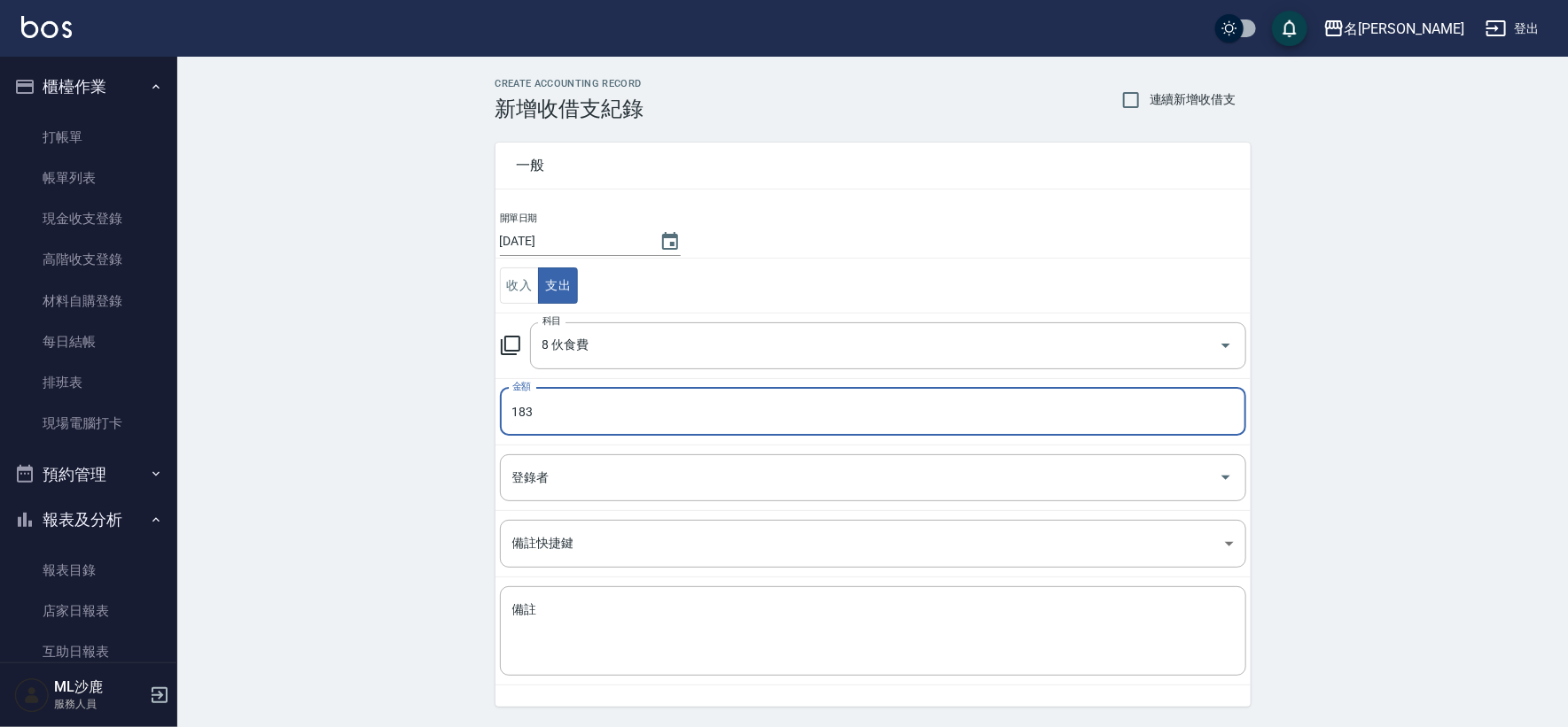
type input "183"
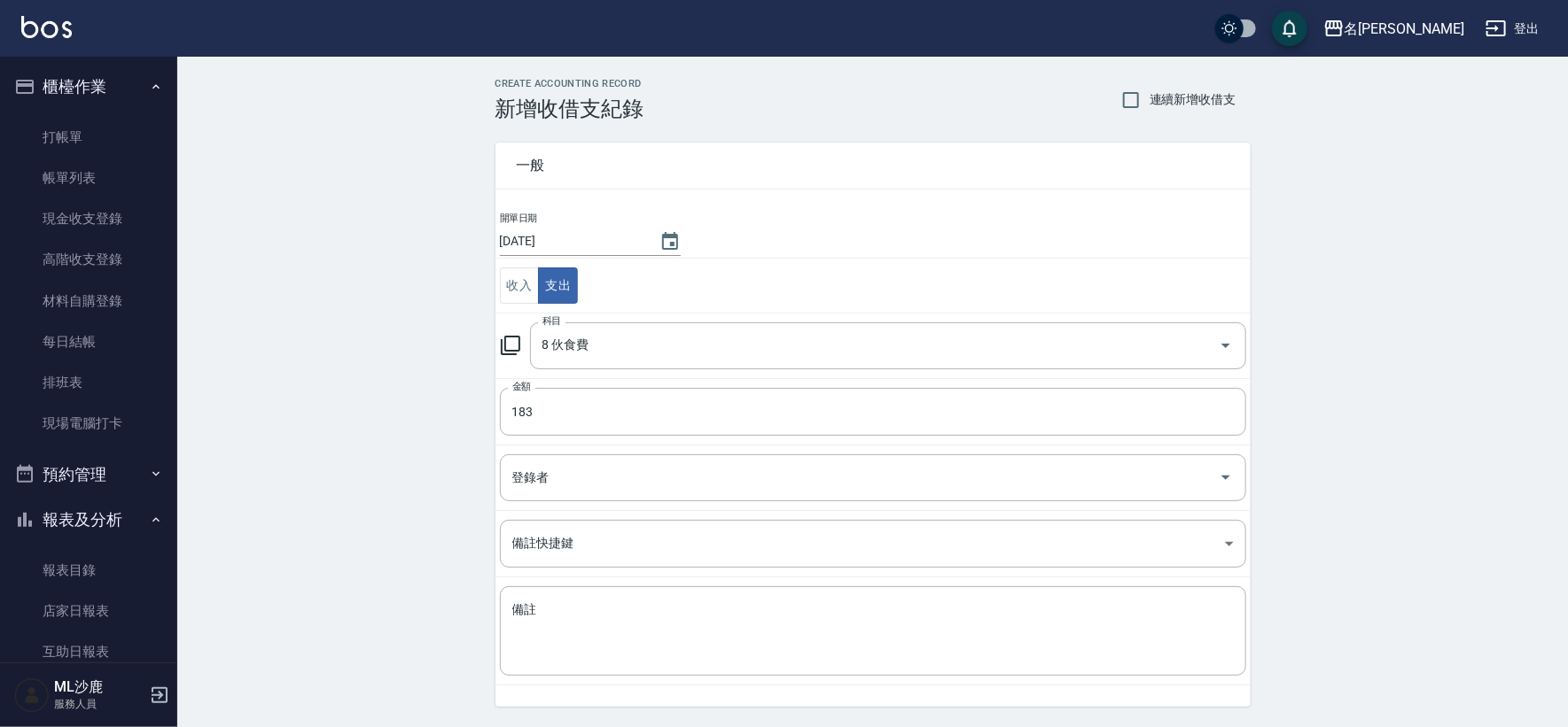
click at [285, 409] on div "CREATE ACCOUNTING RECORD 新增收借支紀錄 連續新增收借支 一般 開單日期 [DATE] 收入 支出 科目 8 伙食費 科目 金額 18…" at bounding box center [872, 419] width 1391 height 725
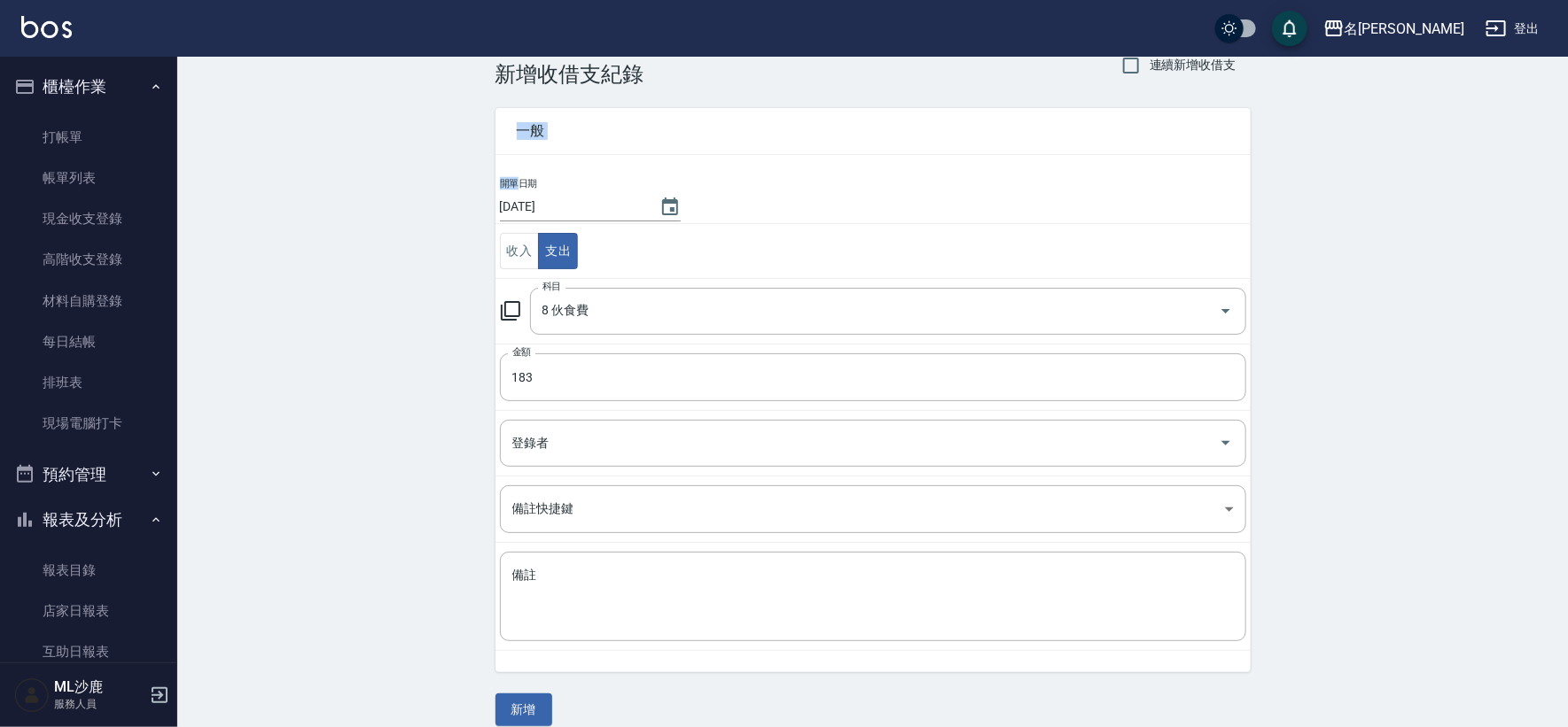
scroll to position [53, 0]
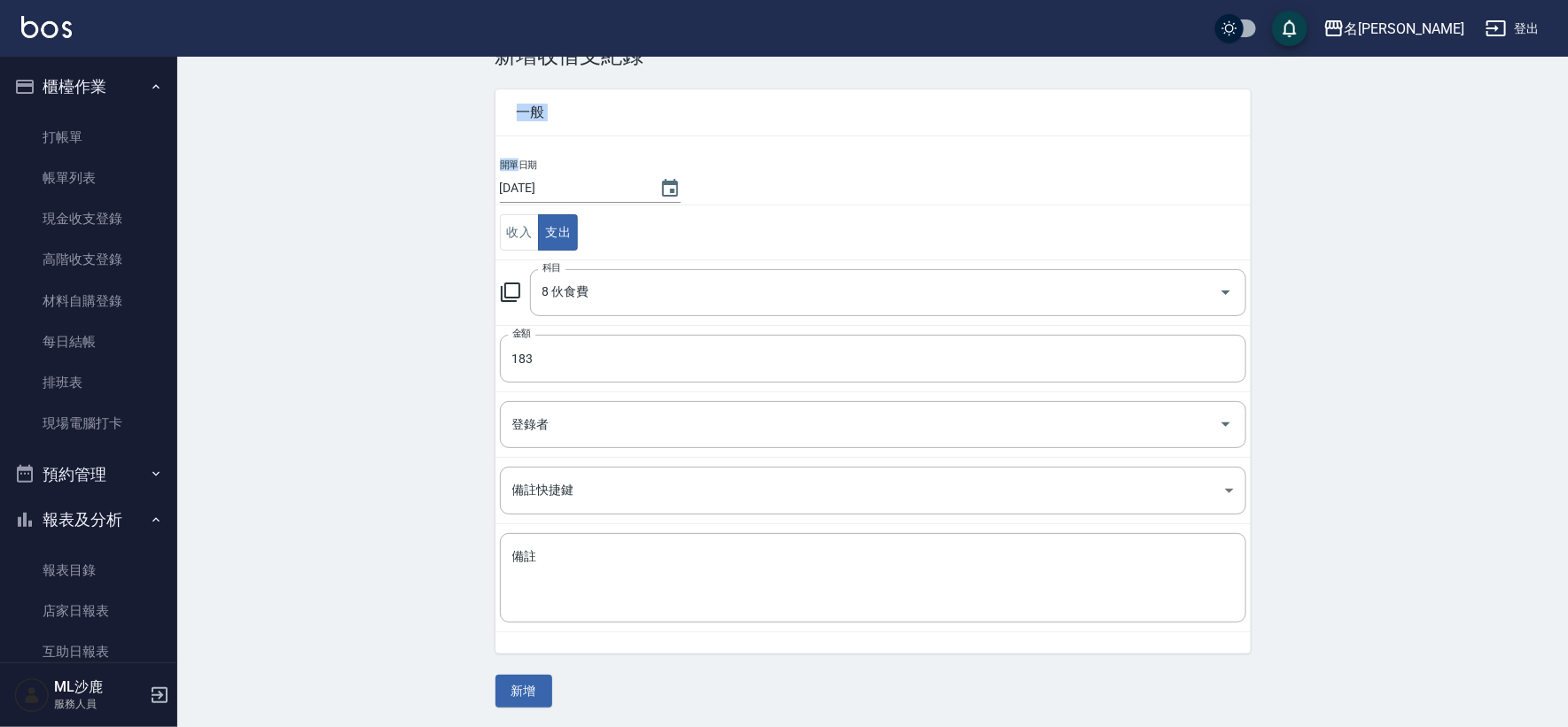
click at [313, 442] on div "CREATE ACCOUNTING RECORD 新增收借支紀錄 連續新增收借支 一般 開單日期 [DATE] 收入 支出 科目 8 伙食費 科目 金額 18…" at bounding box center [872, 366] width 1391 height 725
click at [511, 705] on button "新增" at bounding box center [524, 691] width 57 height 33
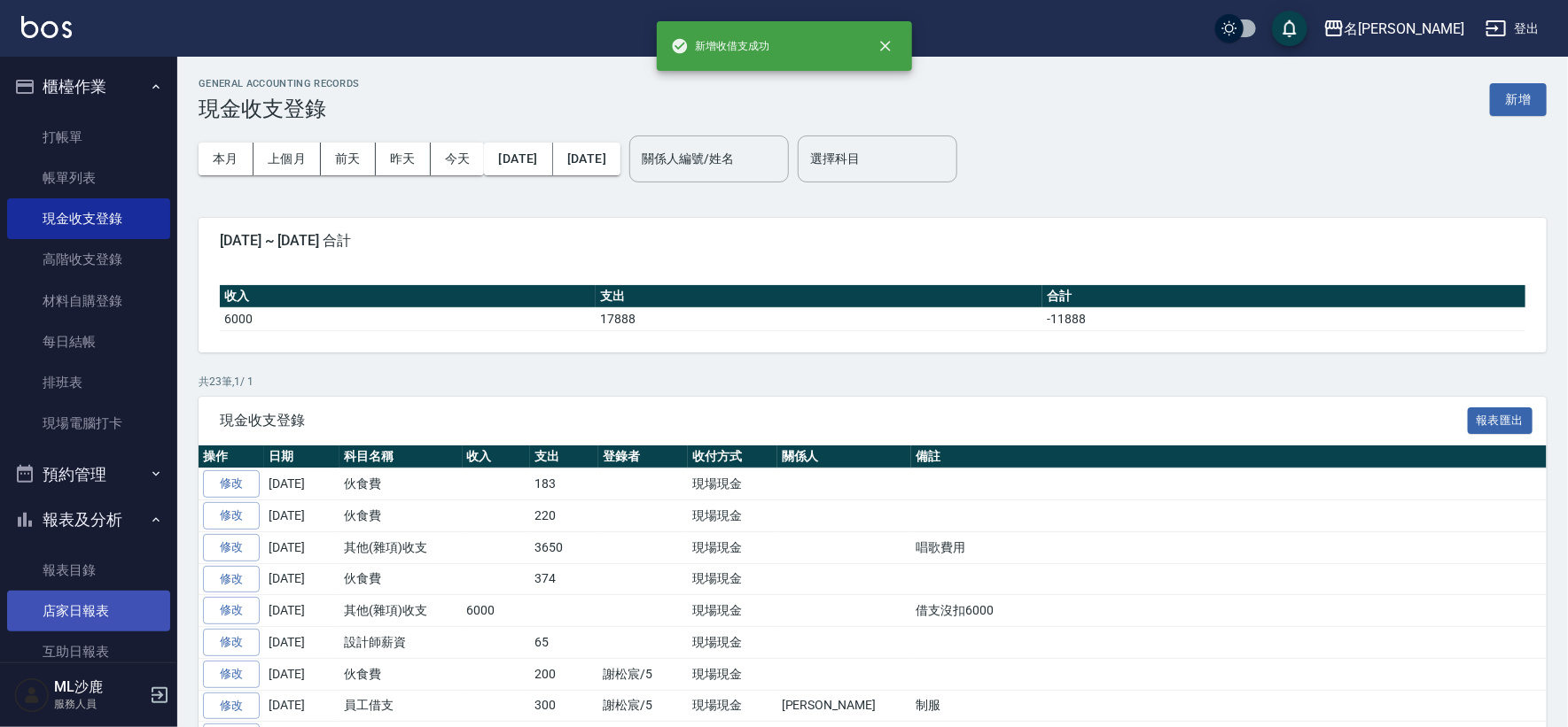
click at [70, 614] on link "店家日報表" at bounding box center [89, 610] width 163 height 40
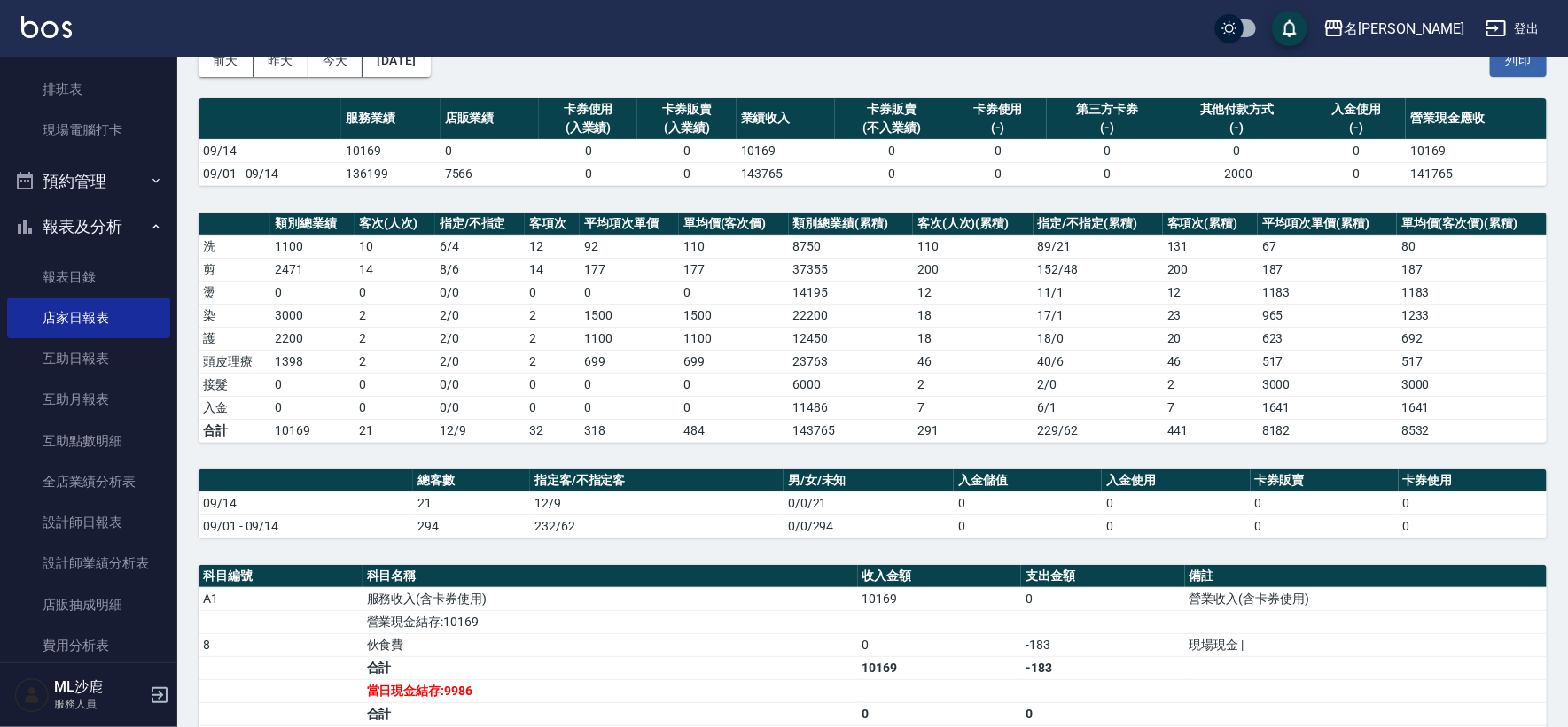
scroll to position [295, 0]
click at [66, 504] on link "設計師日報表" at bounding box center [89, 521] width 163 height 40
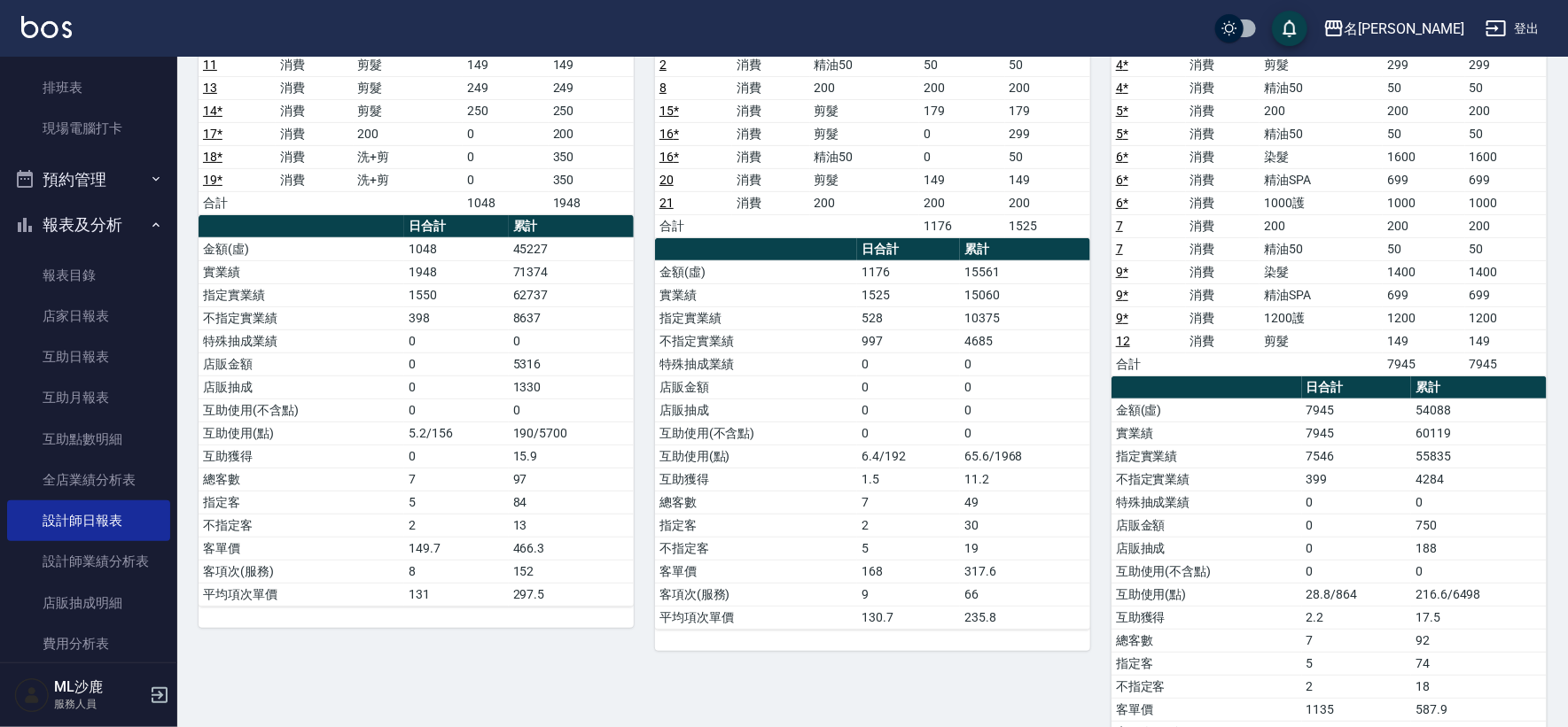
scroll to position [338, 0]
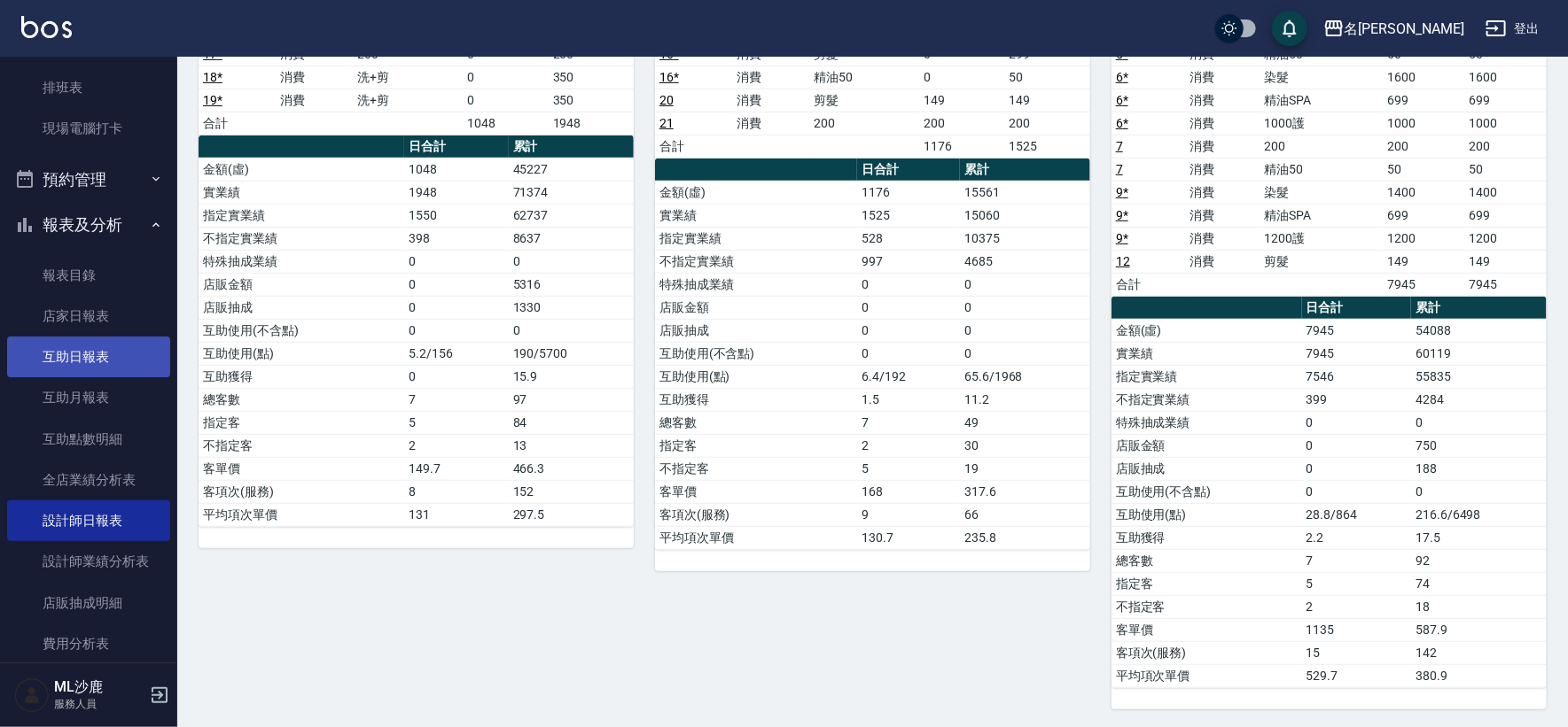
click at [85, 355] on link "互助日報表" at bounding box center [89, 356] width 163 height 40
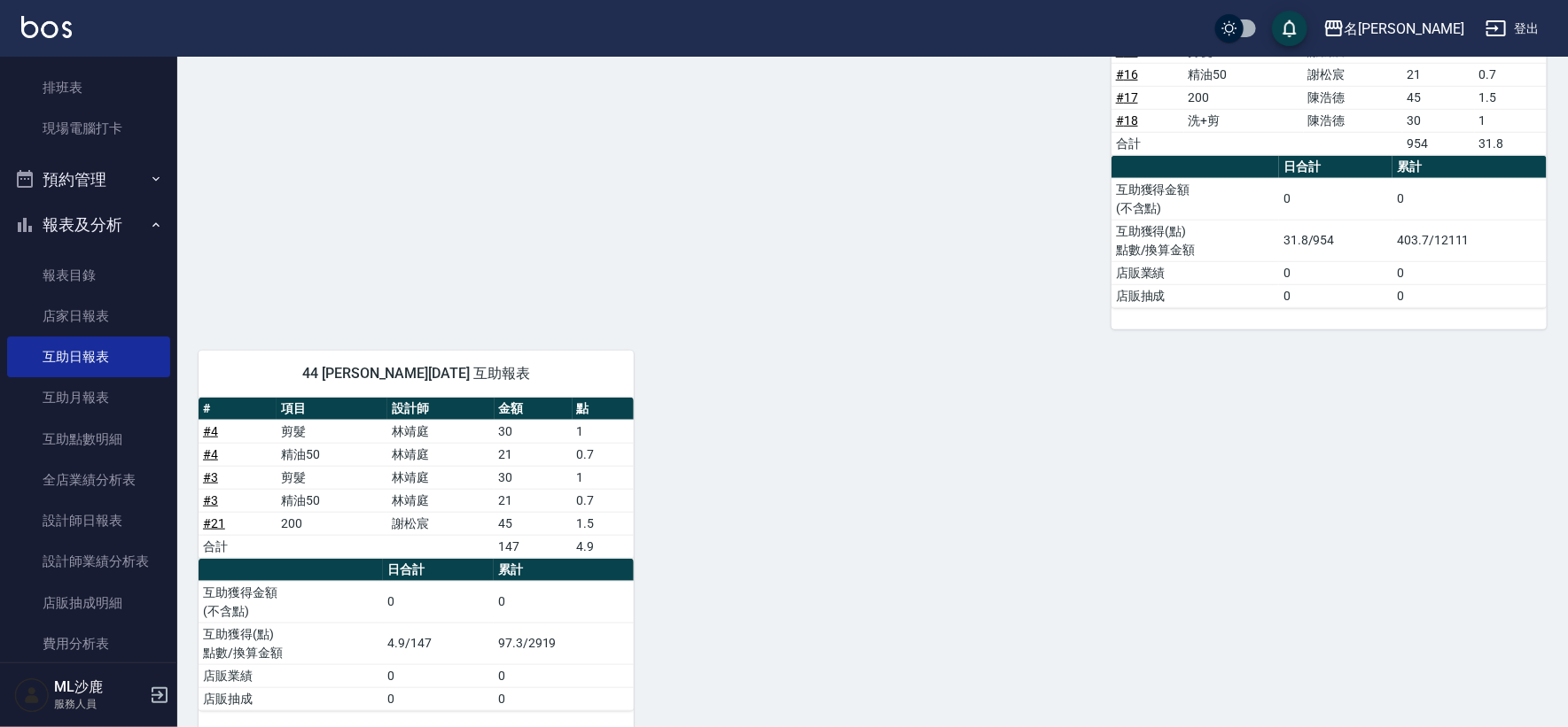
scroll to position [659, 0]
